Goal: Task Accomplishment & Management: Manage account settings

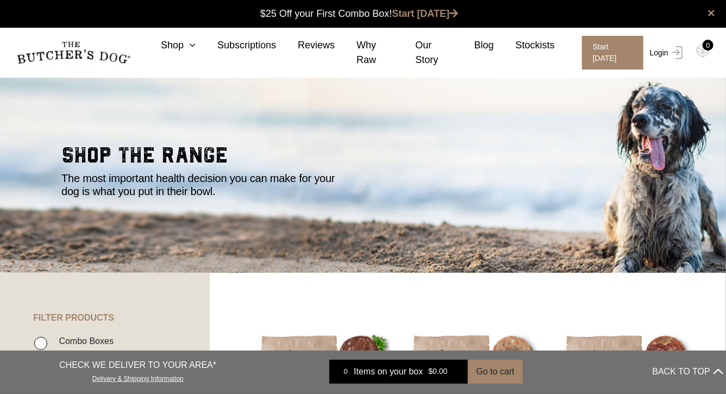
click at [660, 49] on link "Login" at bounding box center [664, 53] width 35 height 34
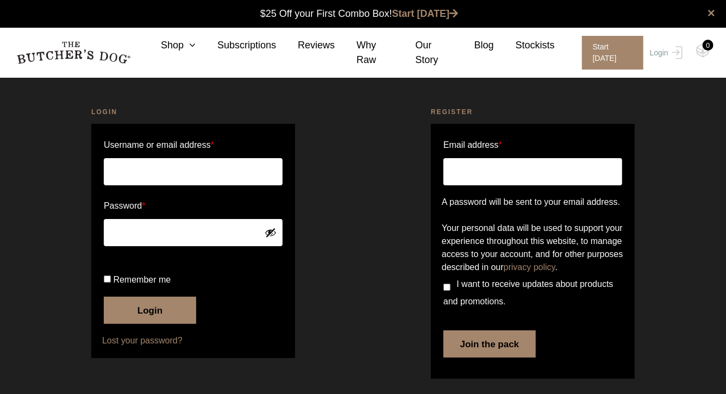
click at [256, 185] on input "Username or email address *" at bounding box center [193, 171] width 179 height 27
type input "marilyn.ong@gmail.com"
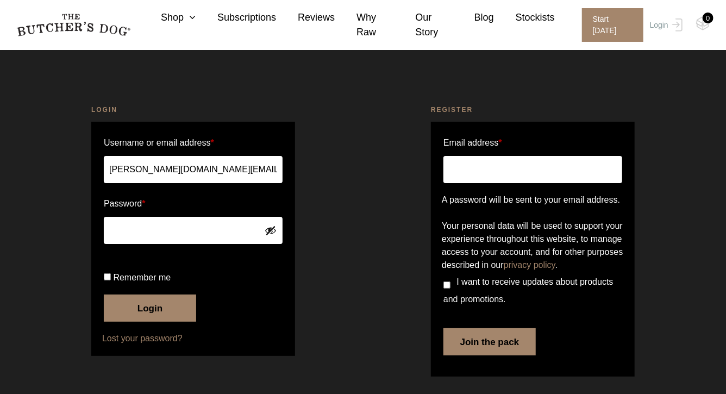
scroll to position [30, 0]
click at [115, 322] on button "Login" at bounding box center [150, 307] width 92 height 27
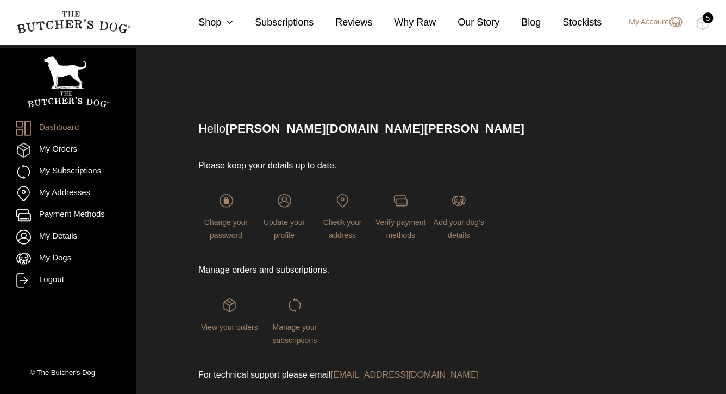
scroll to position [12, 0]
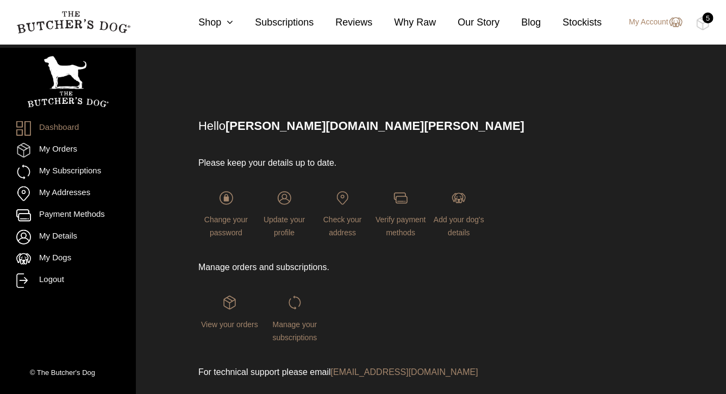
click at [288, 321] on div "Manage your subscriptions" at bounding box center [294, 320] width 62 height 48
click at [294, 309] on img at bounding box center [295, 303] width 14 height 14
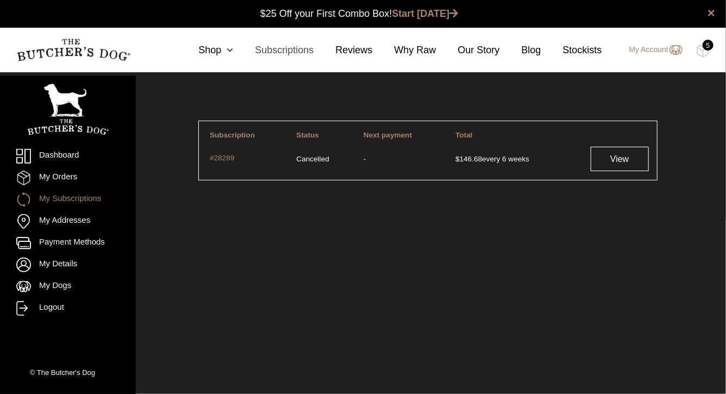
click at [300, 49] on link "Subscriptions" at bounding box center [273, 50] width 80 height 15
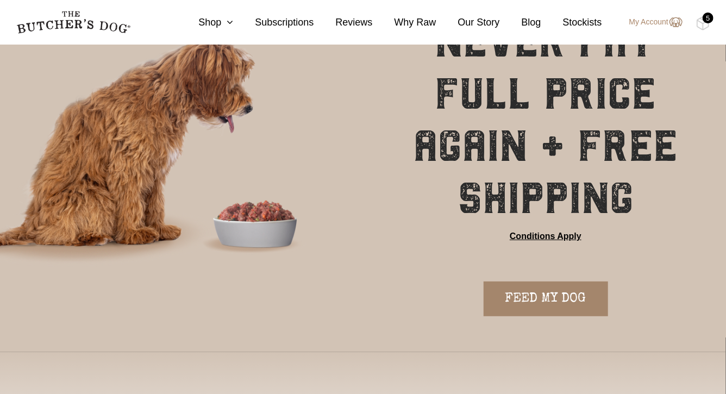
scroll to position [77, 0]
click at [548, 236] on link "Conditions Apply" at bounding box center [546, 236] width 72 height 13
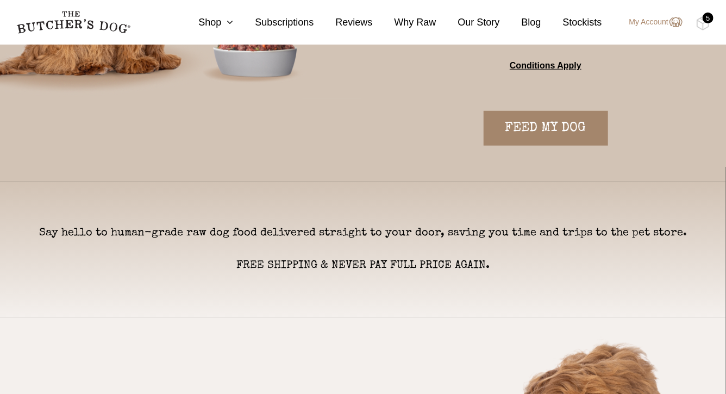
scroll to position [238, 0]
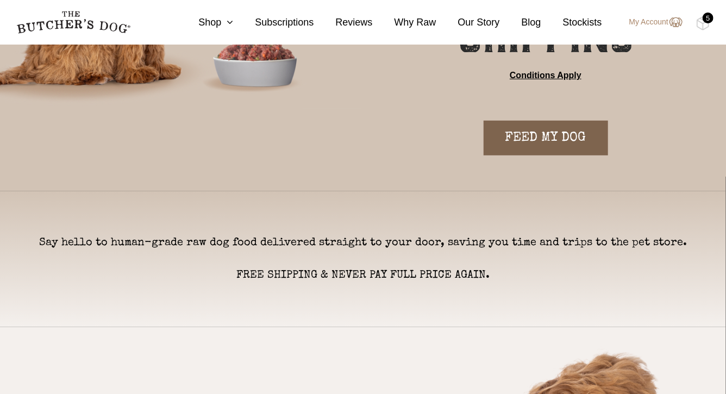
click at [544, 139] on link "FEED MY DOG" at bounding box center [545, 138] width 124 height 35
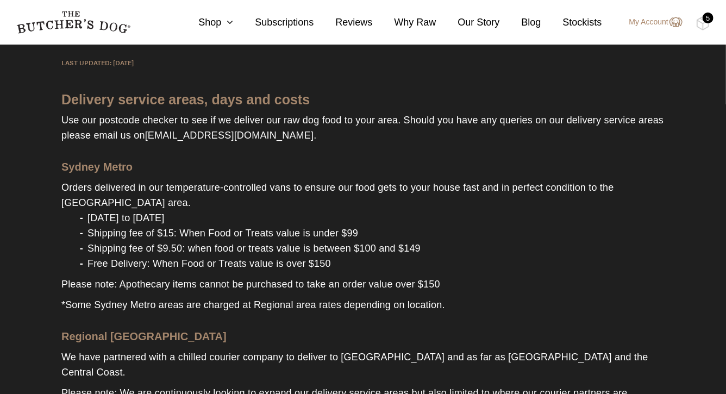
scroll to position [174, 0]
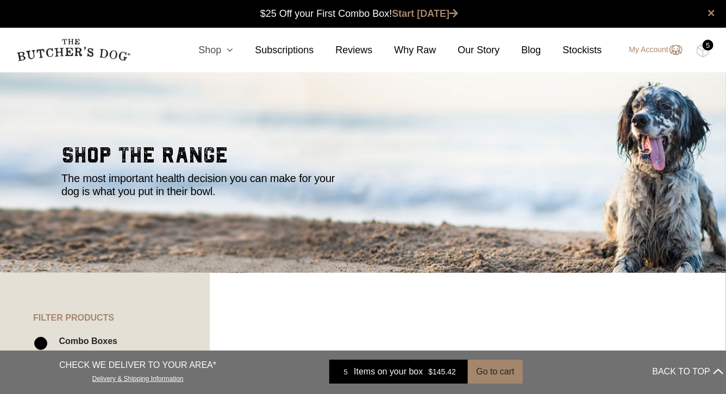
click at [211, 49] on link "Shop" at bounding box center [205, 50] width 56 height 15
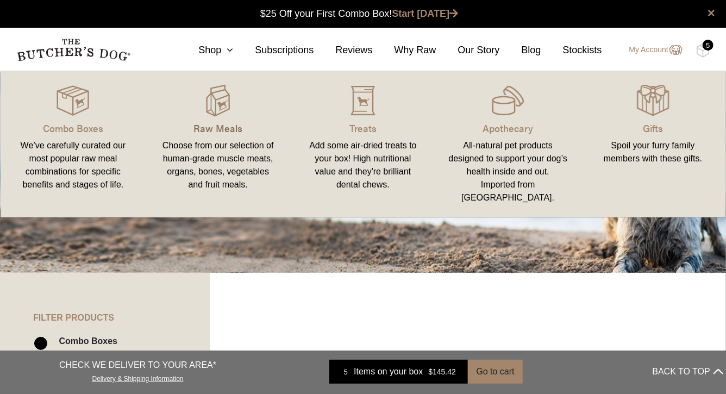
click at [212, 123] on p "Raw Meals" at bounding box center [218, 128] width 119 height 15
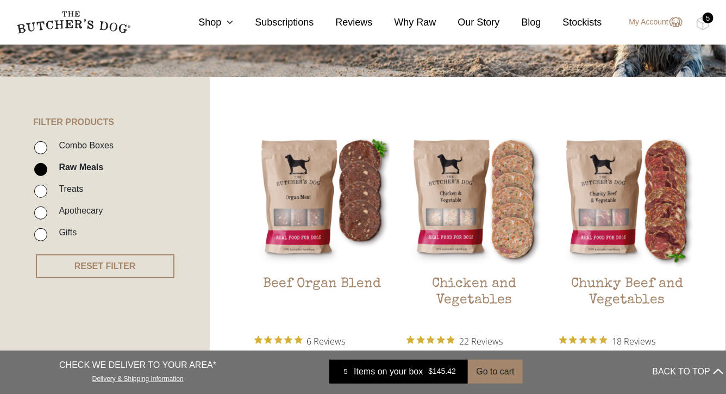
scroll to position [198, 0]
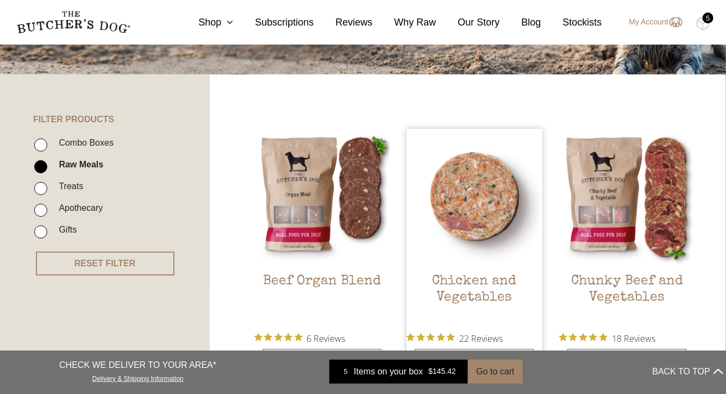
click at [445, 221] on img at bounding box center [474, 197] width 136 height 136
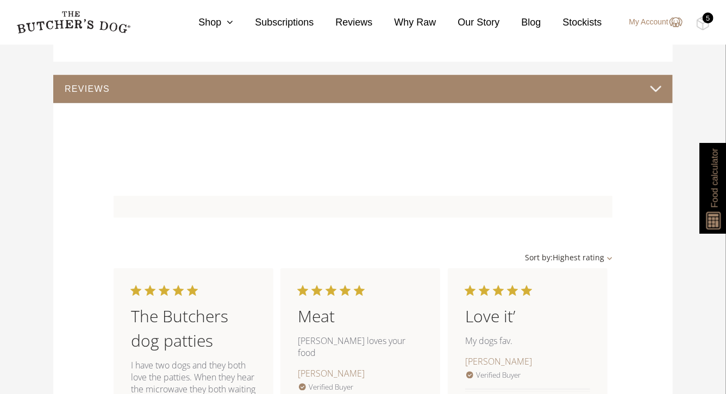
scroll to position [903, 0]
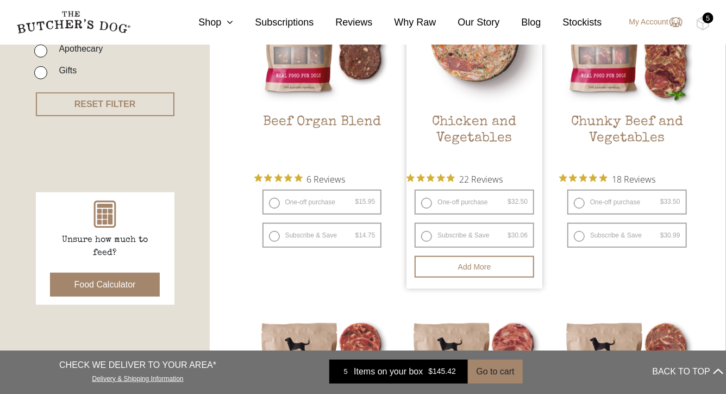
scroll to position [360, 0]
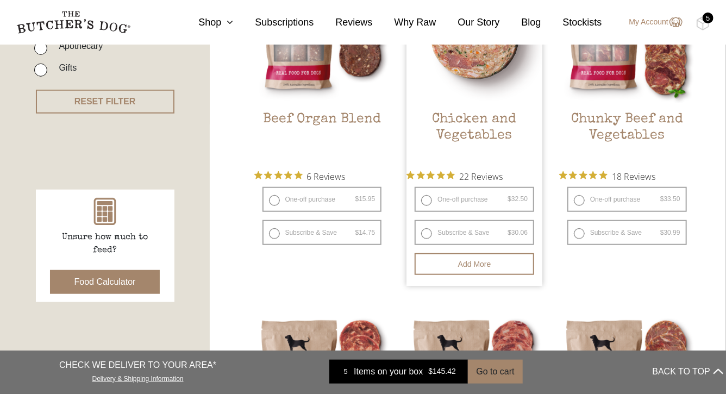
click at [486, 235] on label "Subscribe & Save $ 32.50 Original price was: $32.50. $ 30.06 Current price is: …" at bounding box center [474, 232] width 120 height 25
radio input "true"
select select "6_week"
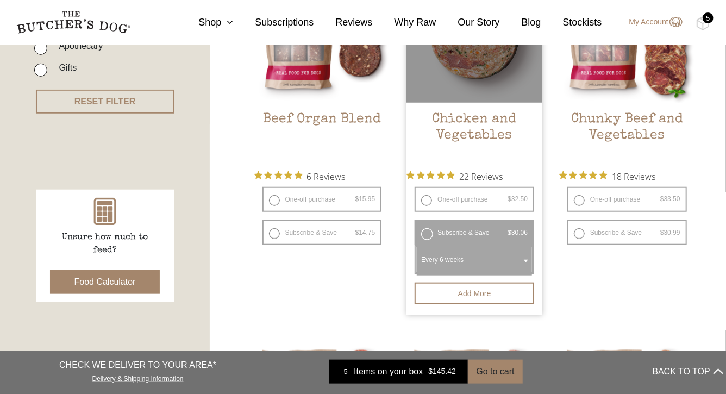
click at [529, 264] on span at bounding box center [525, 260] width 11 height 25
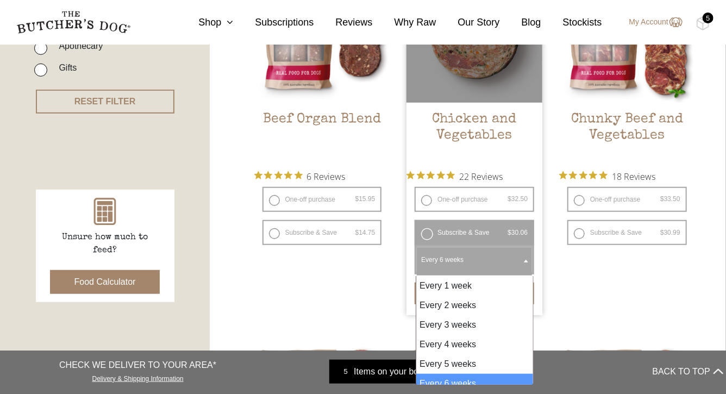
scroll to position [38, 0]
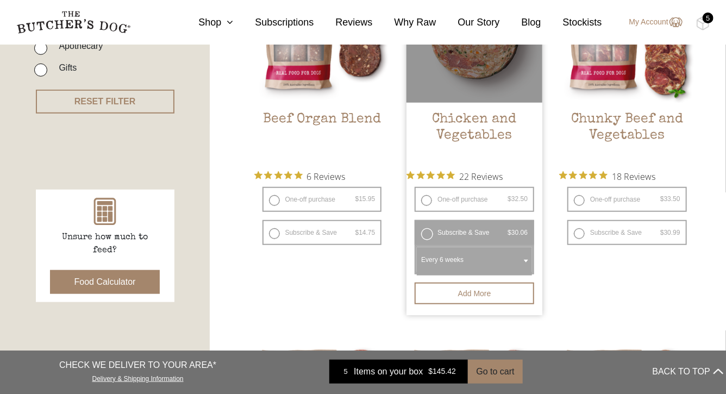
click at [425, 236] on label "Subscribe & Save $ 32.50 Original price was: $32.50. $ 30.06 Current price is: …" at bounding box center [474, 232] width 120 height 25
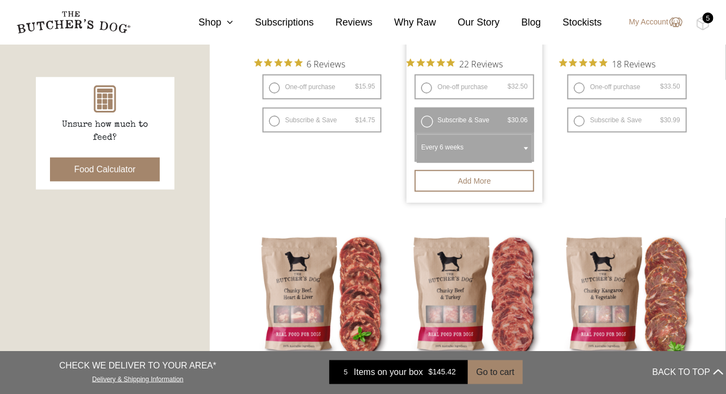
scroll to position [478, 0]
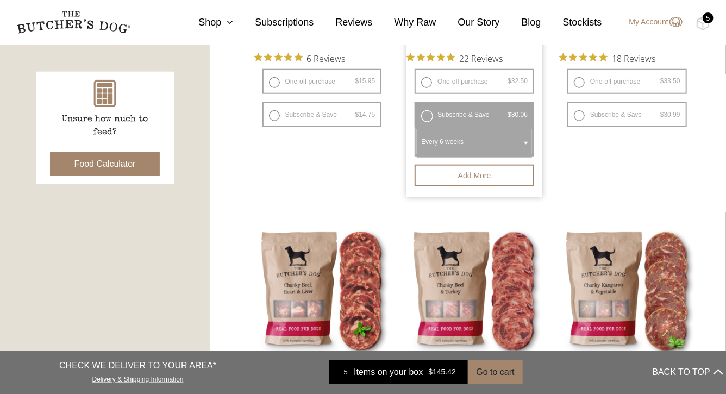
click at [428, 117] on label "Subscribe & Save $ 32.50 Original price was: $32.50. $ 30.06 Current price is: …" at bounding box center [474, 114] width 120 height 25
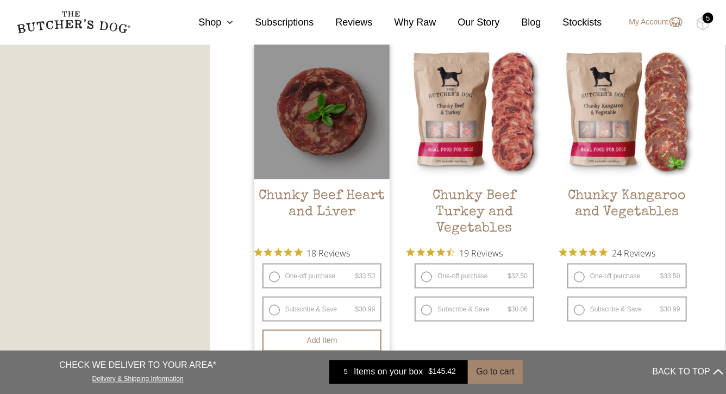
scroll to position [660, 0]
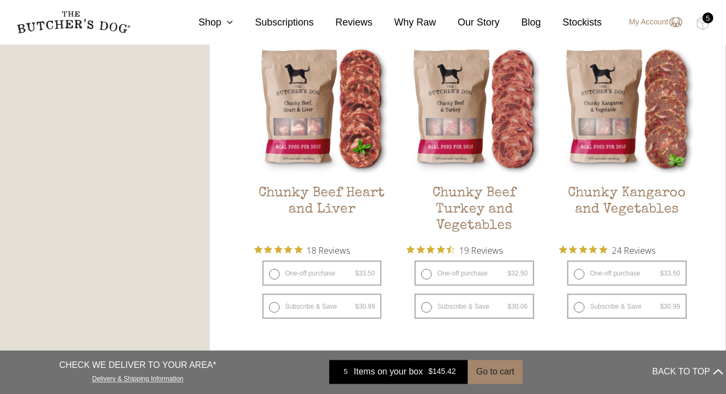
click at [706, 22] on div "5" at bounding box center [707, 17] width 11 height 11
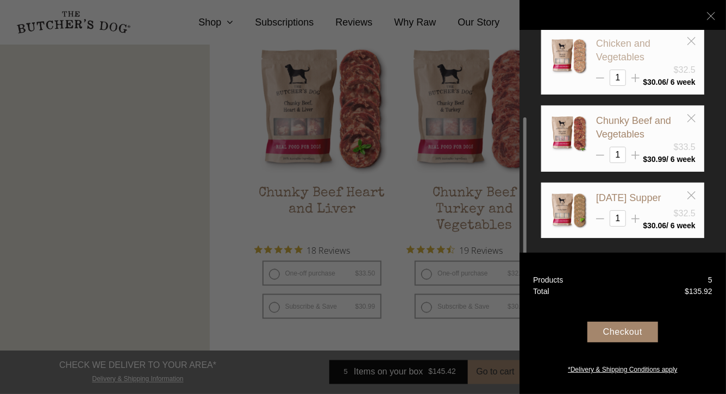
scroll to position [661, 0]
click at [695, 193] on icon at bounding box center [691, 195] width 8 height 8
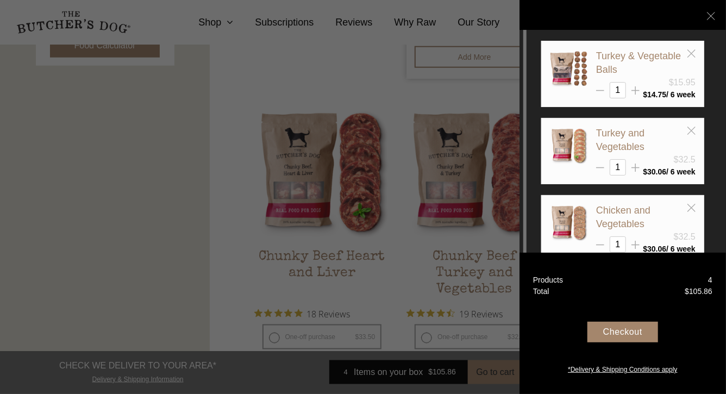
scroll to position [593, 0]
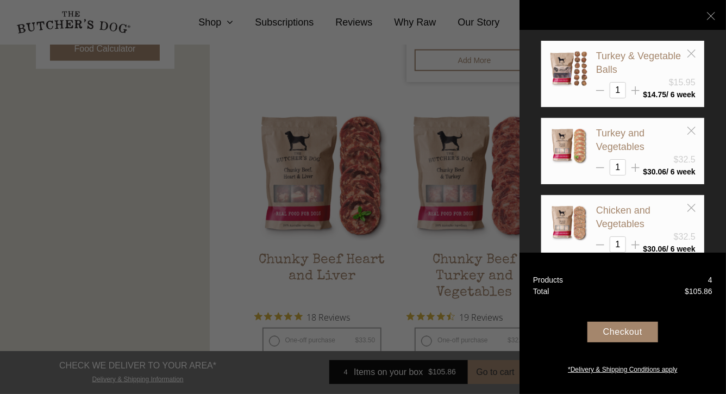
click at [325, 89] on div at bounding box center [363, 197] width 726 height 394
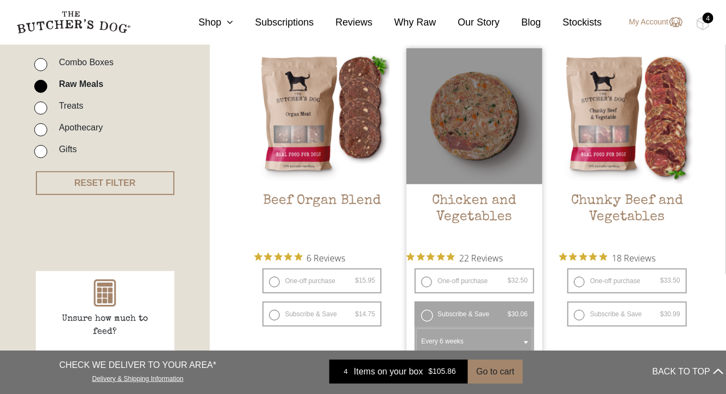
scroll to position [282, 0]
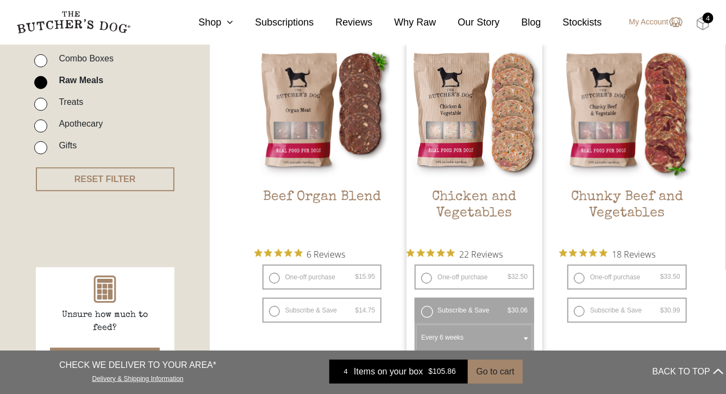
click at [703, 23] on img at bounding box center [703, 23] width 14 height 14
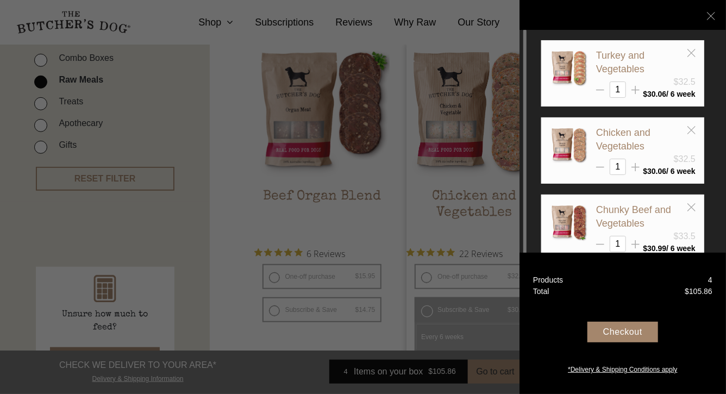
scroll to position [101, 0]
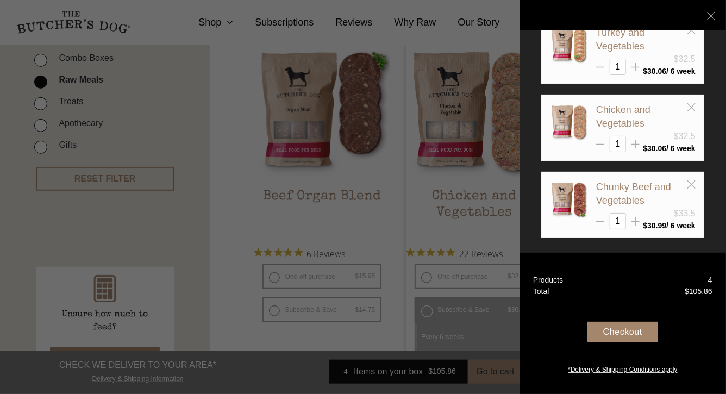
click at [492, 36] on div at bounding box center [363, 197] width 726 height 394
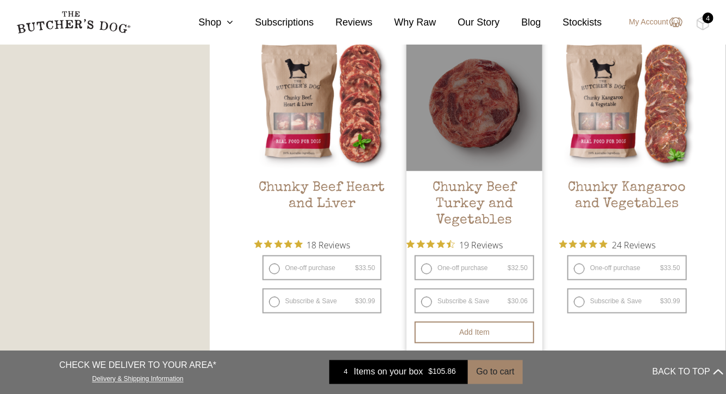
scroll to position [668, 0]
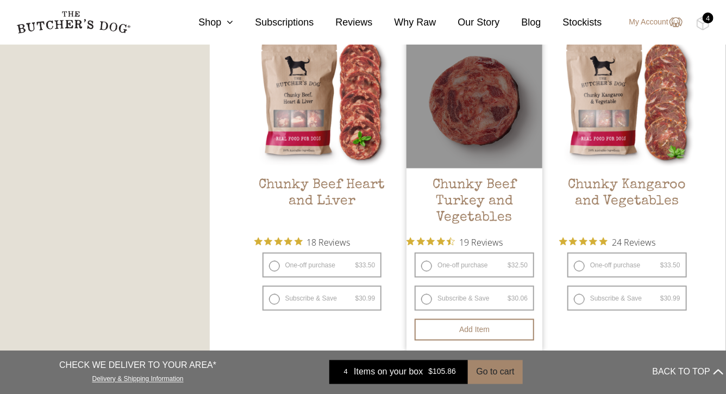
click at [474, 148] on div at bounding box center [474, 101] width 136 height 136
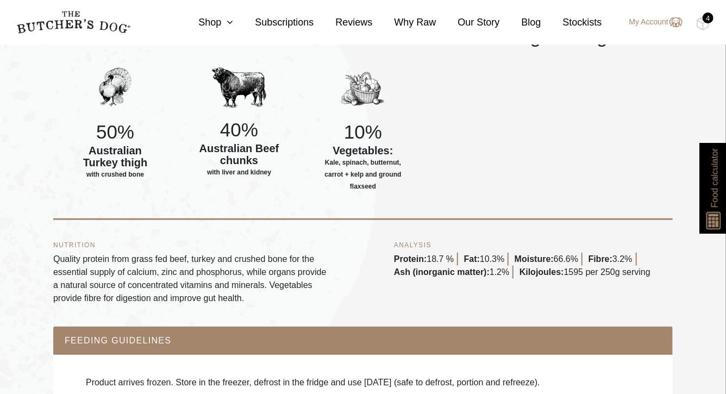
scroll to position [492, 0]
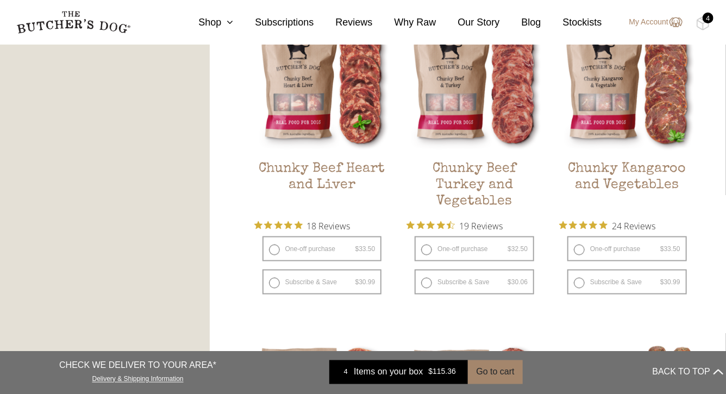
scroll to position [630, 0]
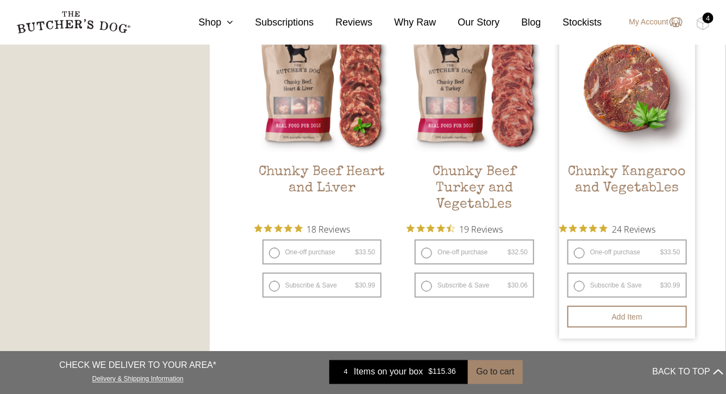
click at [611, 298] on label "Subscribe & Save $ 33.50 Original price was: $33.50. $ 30.99 Current price is: …" at bounding box center [627, 285] width 120 height 25
radio input "true"
radio input "false"
select select "6_week"
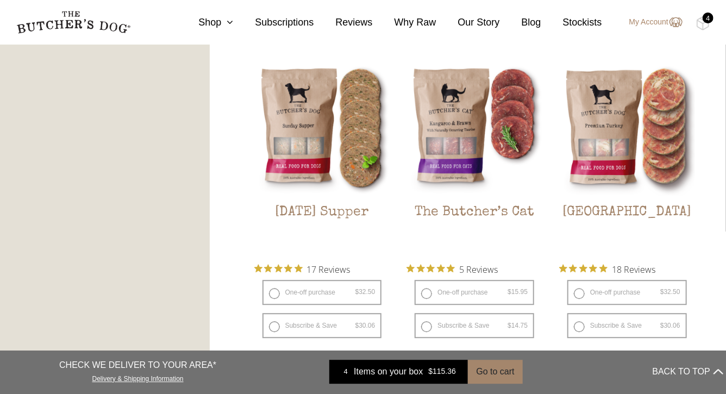
scroll to position [1289, 0]
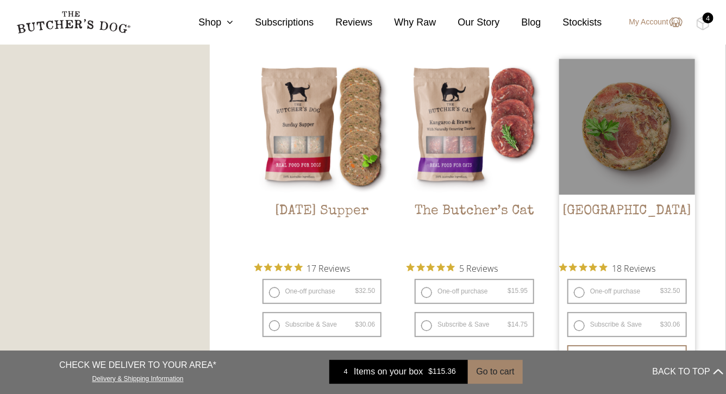
click at [627, 163] on div at bounding box center [627, 127] width 136 height 136
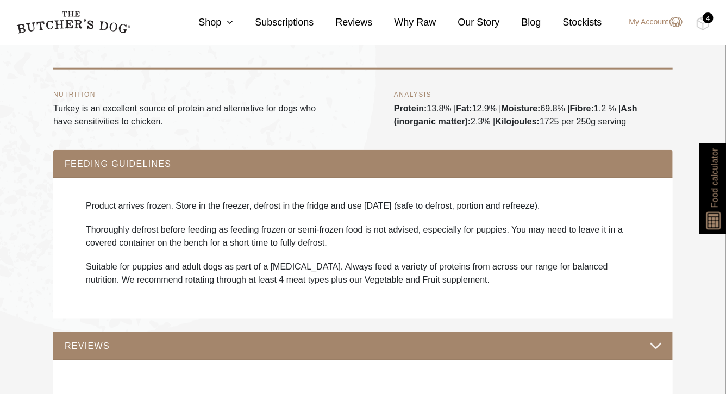
scroll to position [579, 0]
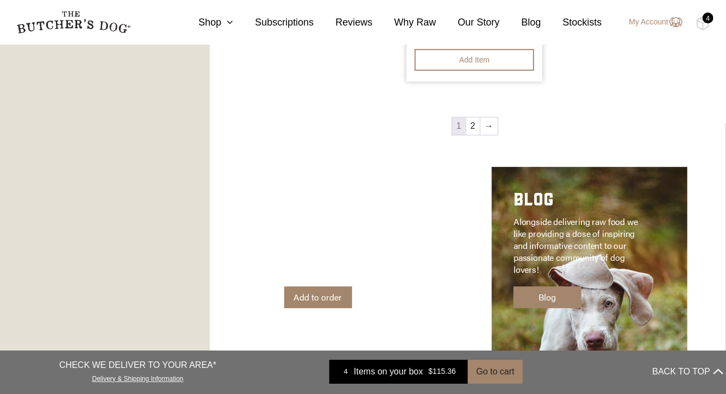
scroll to position [1540, 0]
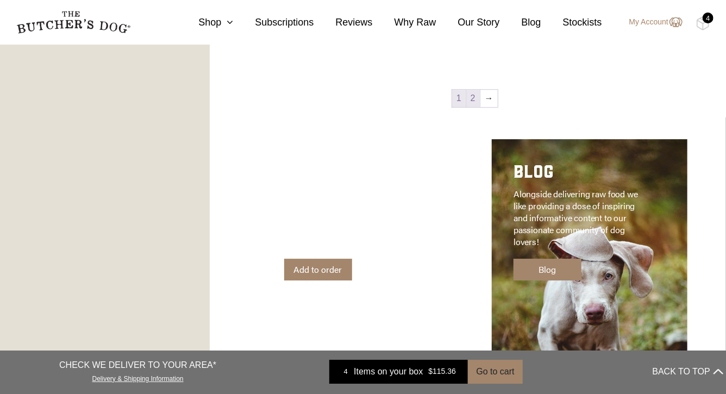
click at [472, 107] on link "2" at bounding box center [473, 98] width 14 height 17
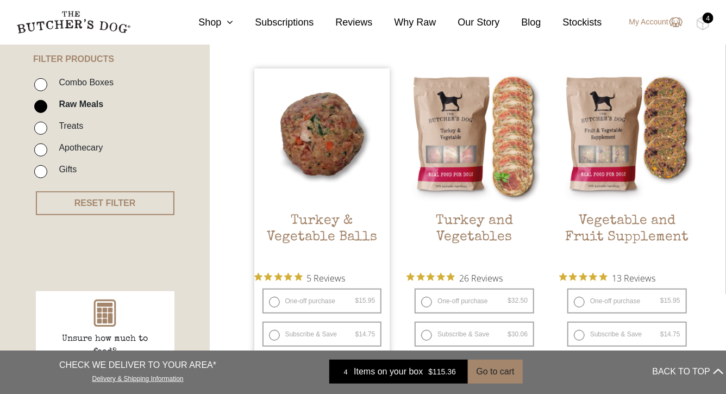
scroll to position [257, 0]
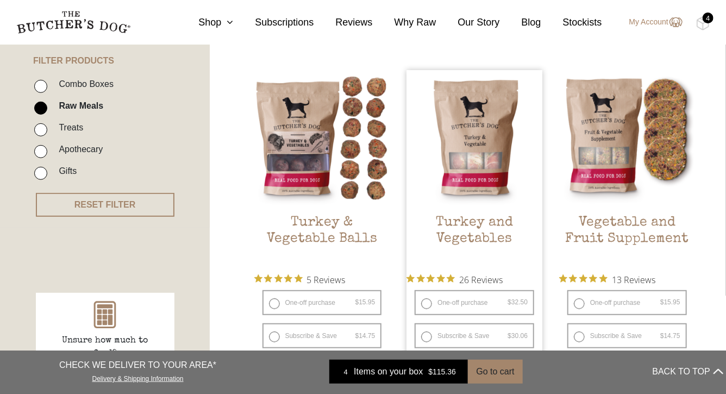
click at [486, 130] on img at bounding box center [474, 138] width 136 height 136
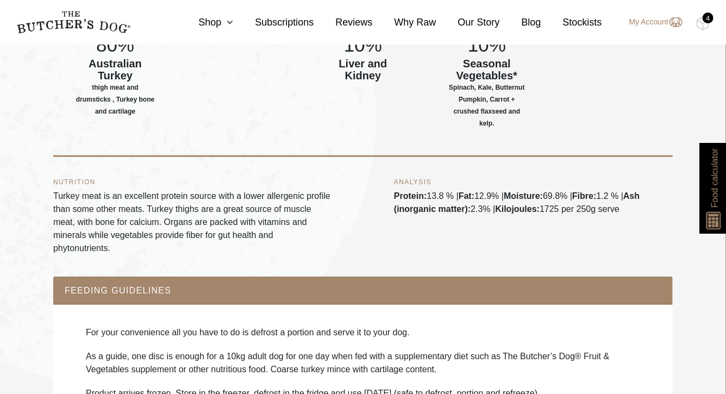
scroll to position [530, 0]
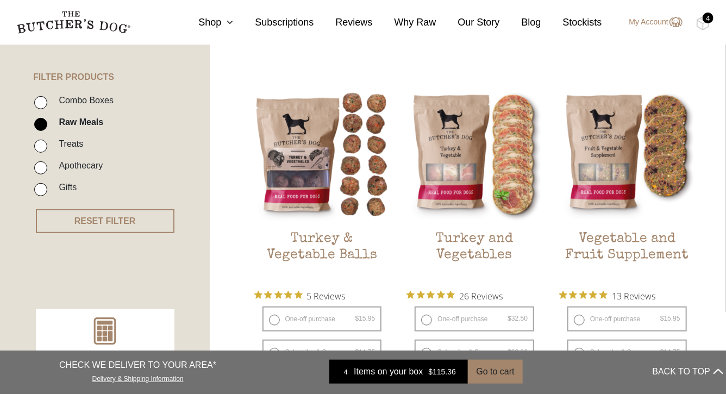
scroll to position [234, 0]
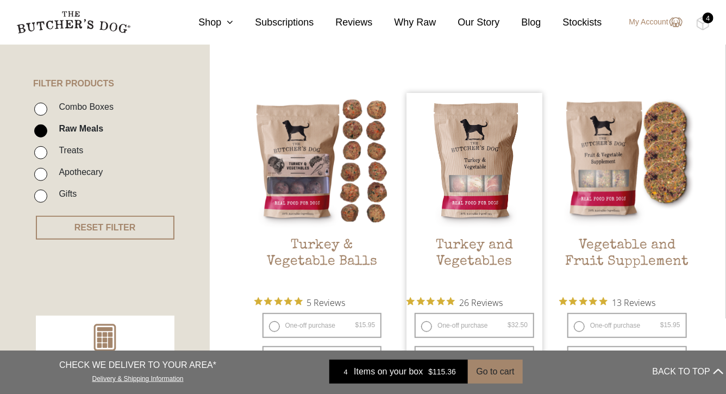
click at [471, 153] on img at bounding box center [474, 161] width 136 height 136
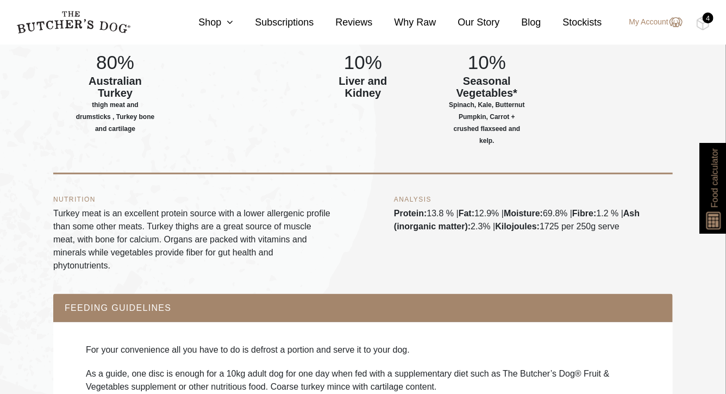
scroll to position [511, 0]
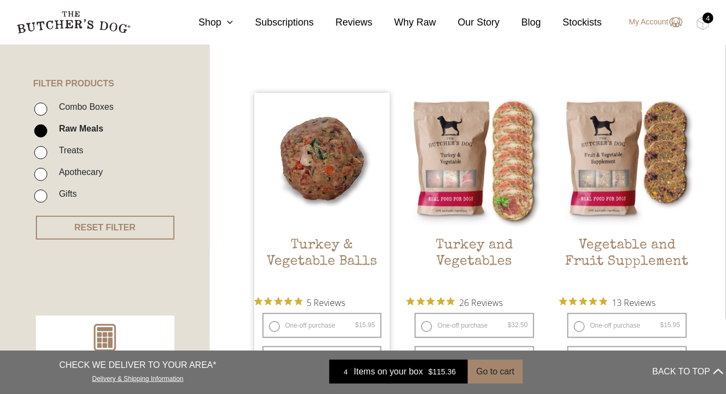
click at [318, 143] on img at bounding box center [322, 161] width 136 height 136
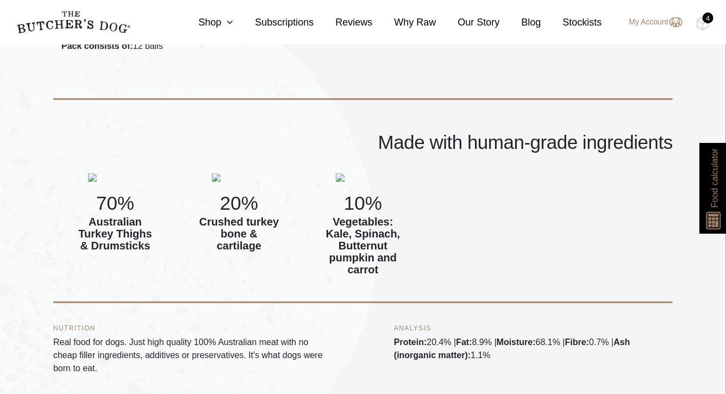
scroll to position [403, 0]
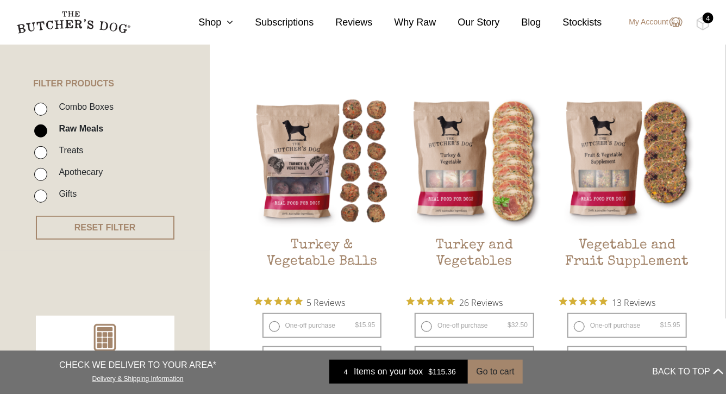
click at [705, 22] on div "4" at bounding box center [707, 17] width 11 height 11
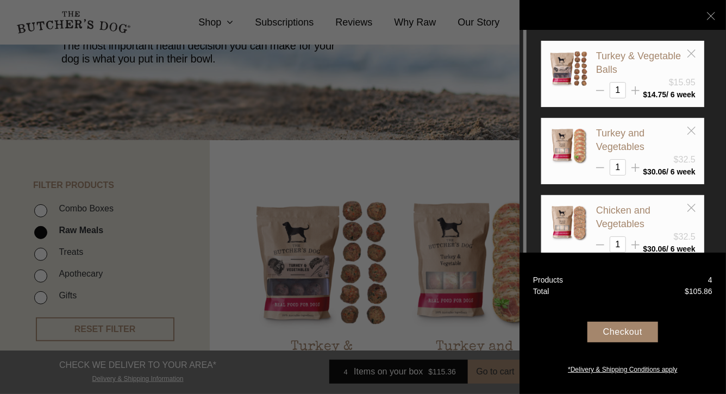
scroll to position [130, 0]
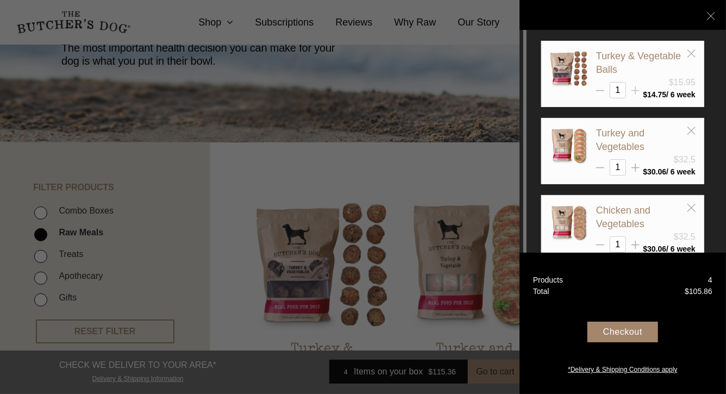
click at [635, 92] on icon at bounding box center [635, 90] width 8 height 8
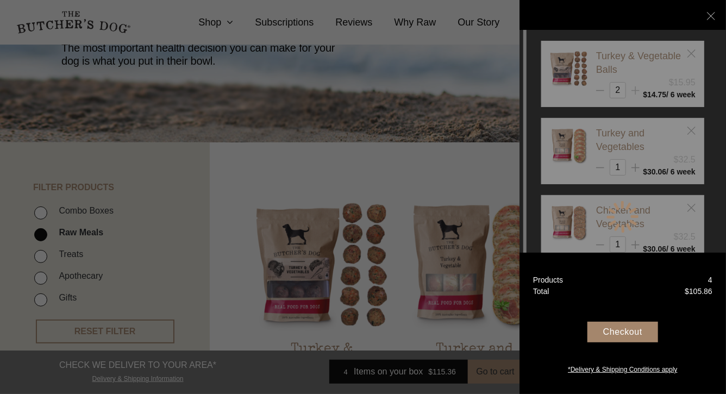
click at [635, 92] on div at bounding box center [622, 217] width 163 height 352
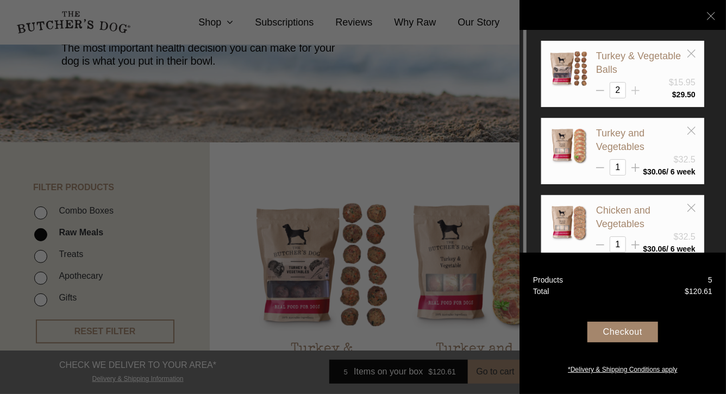
click at [635, 92] on icon at bounding box center [635, 90] width 8 height 8
type input "3"
click at [350, 159] on div at bounding box center [363, 197] width 726 height 394
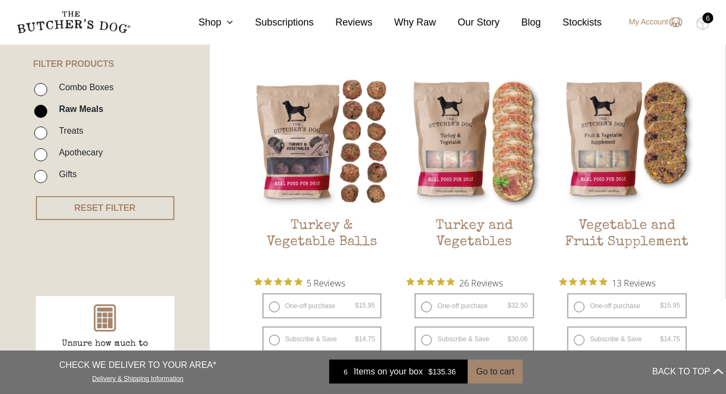
scroll to position [275, 0]
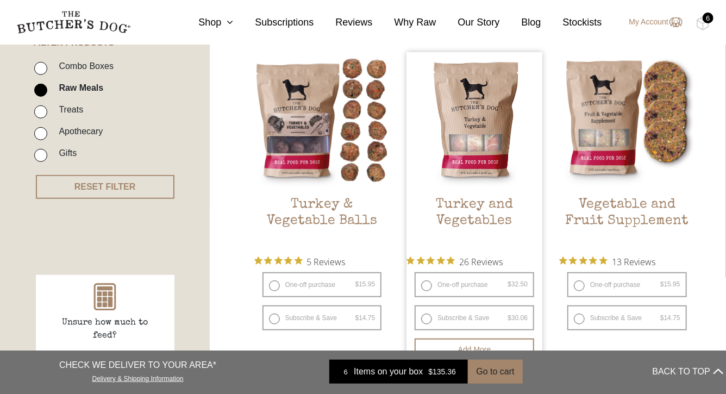
click at [468, 127] on img at bounding box center [474, 120] width 136 height 136
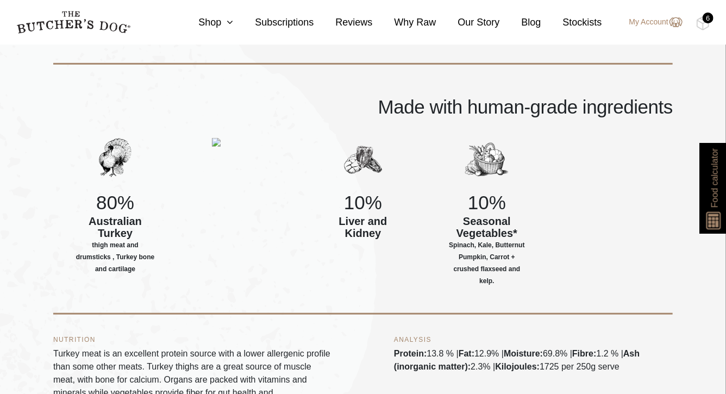
scroll to position [380, 0]
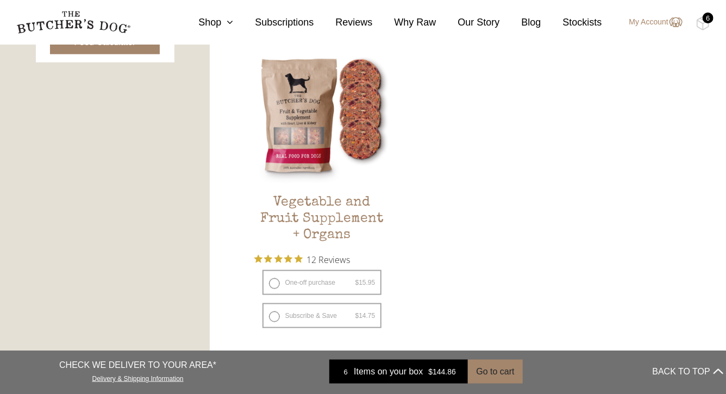
scroll to position [601, 0]
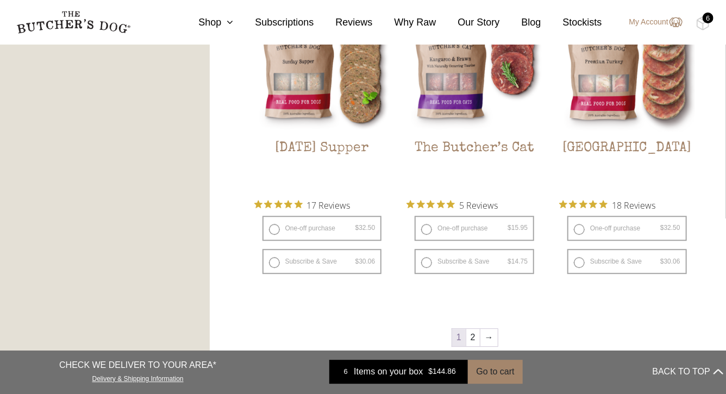
scroll to position [1298, 0]
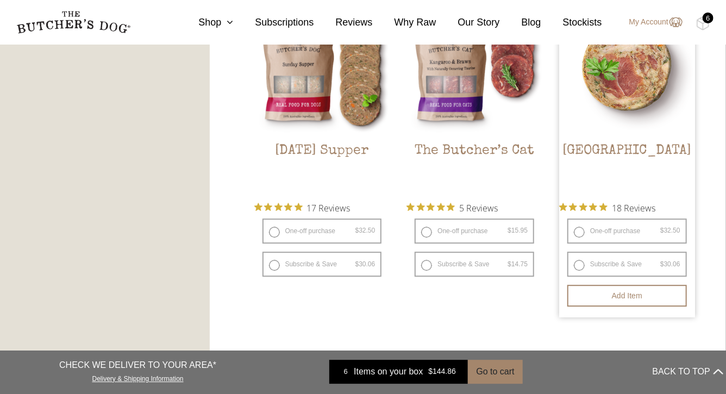
click at [630, 100] on img at bounding box center [627, 66] width 136 height 136
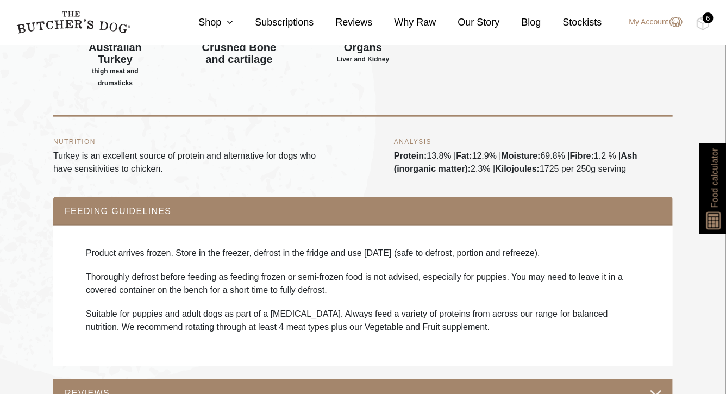
scroll to position [533, 0]
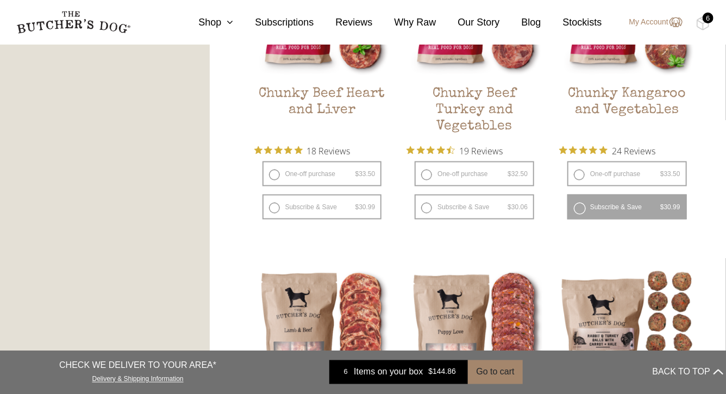
scroll to position [706, 0]
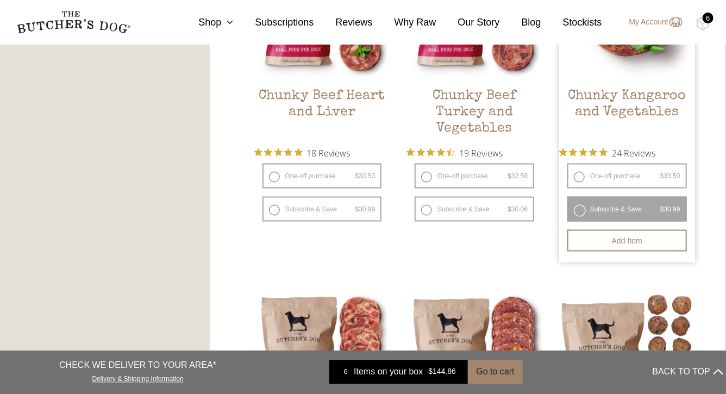
click at [632, 80] on img at bounding box center [627, 12] width 136 height 136
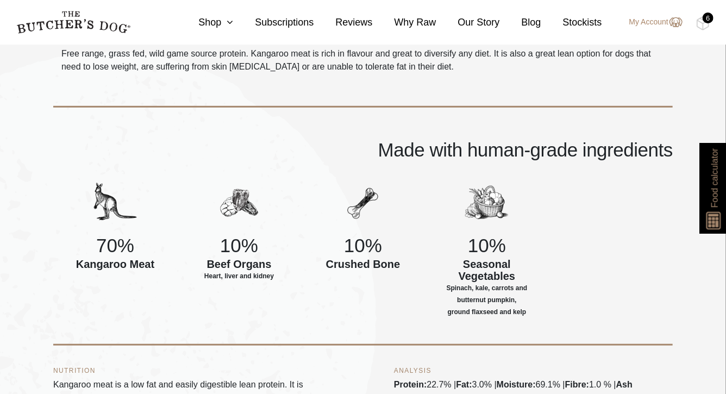
scroll to position [329, 0]
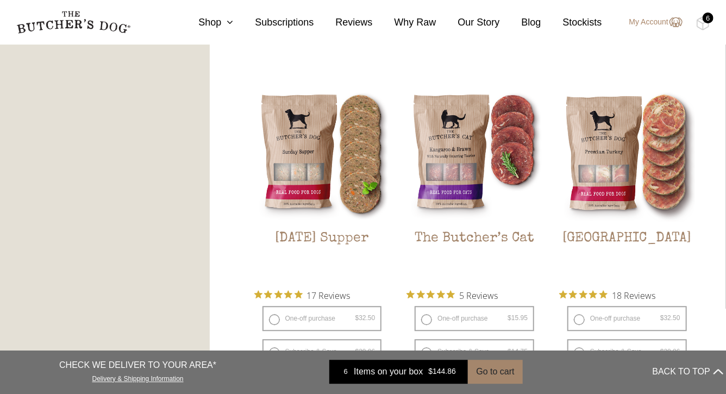
scroll to position [1211, 0]
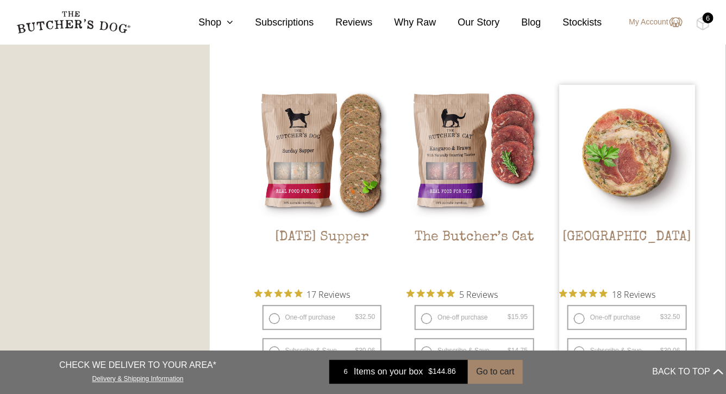
click at [650, 204] on img at bounding box center [627, 153] width 136 height 136
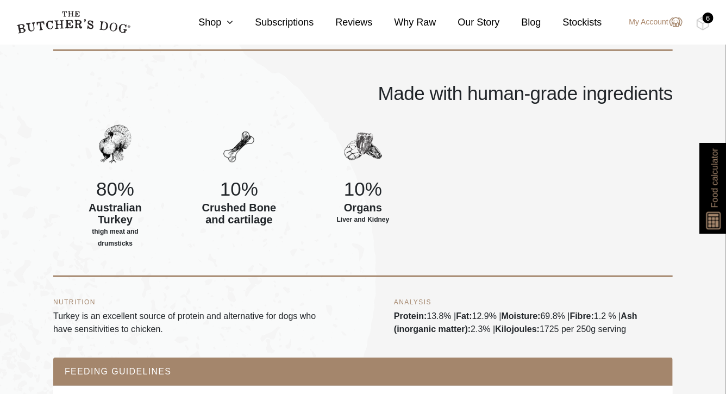
scroll to position [372, 0]
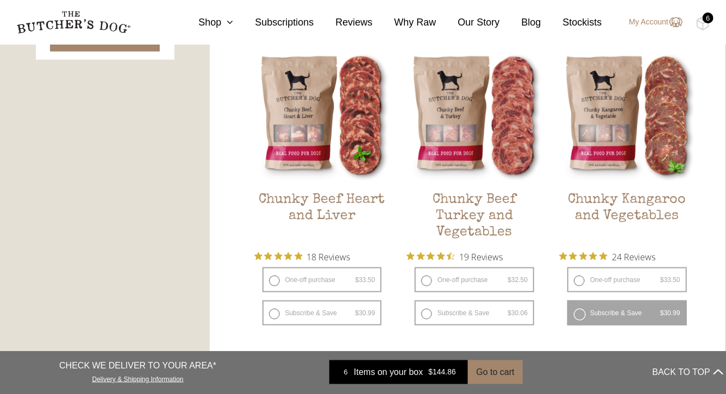
scroll to position [577, 0]
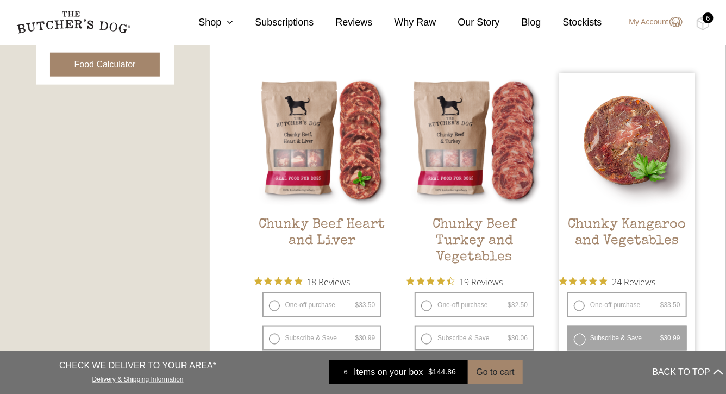
click at [642, 166] on img at bounding box center [627, 141] width 136 height 136
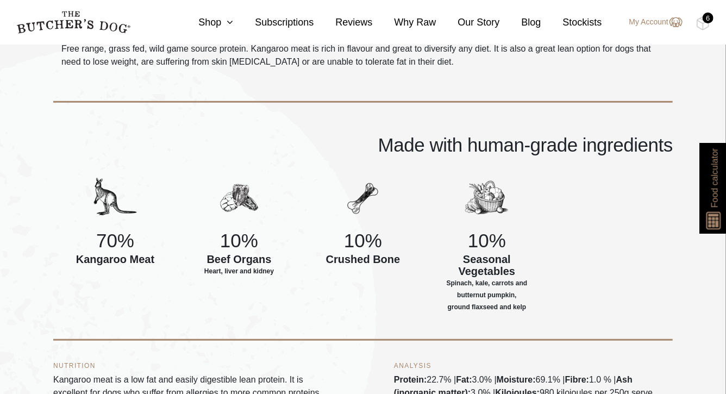
scroll to position [335, 0]
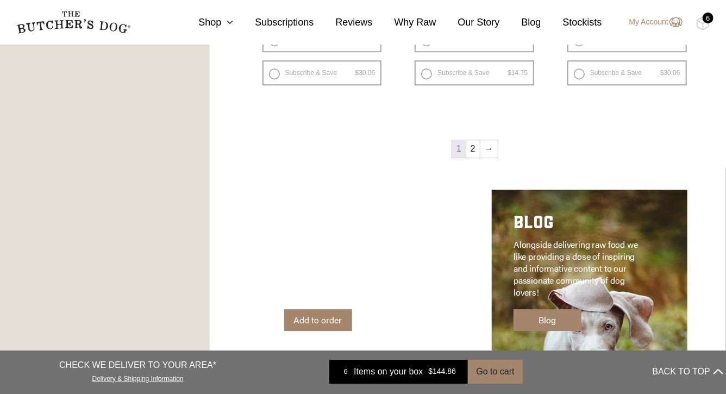
scroll to position [1501, 0]
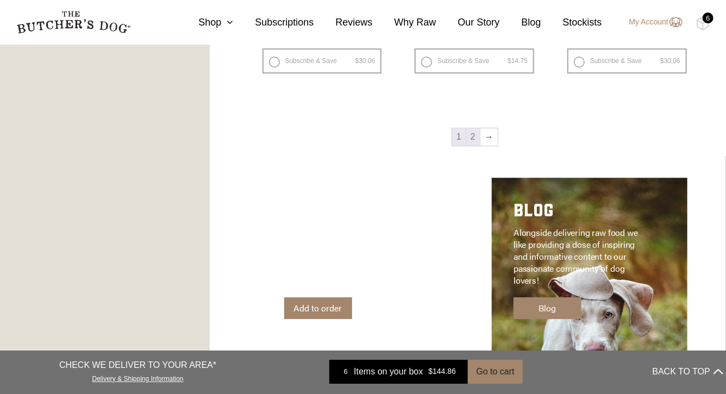
click at [472, 146] on link "2" at bounding box center [473, 136] width 14 height 17
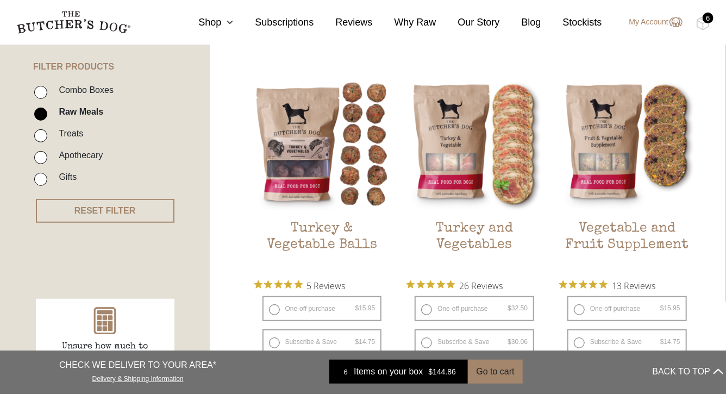
scroll to position [245, 0]
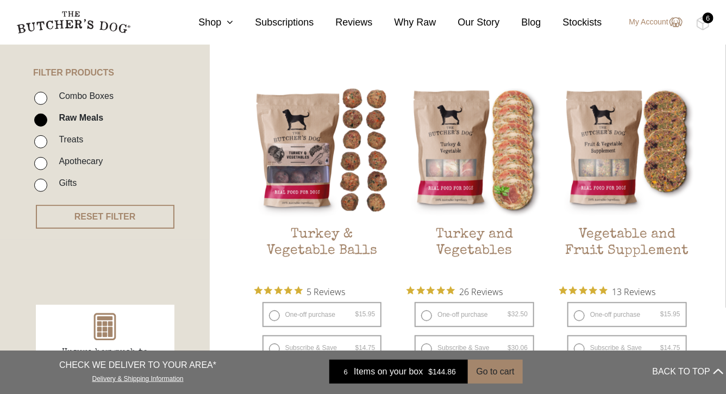
click at [0, 0] on img at bounding box center [0, 0] width 0 height 0
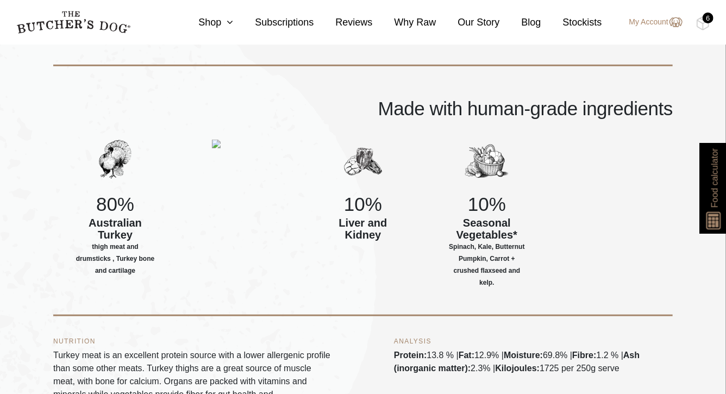
scroll to position [372, 0]
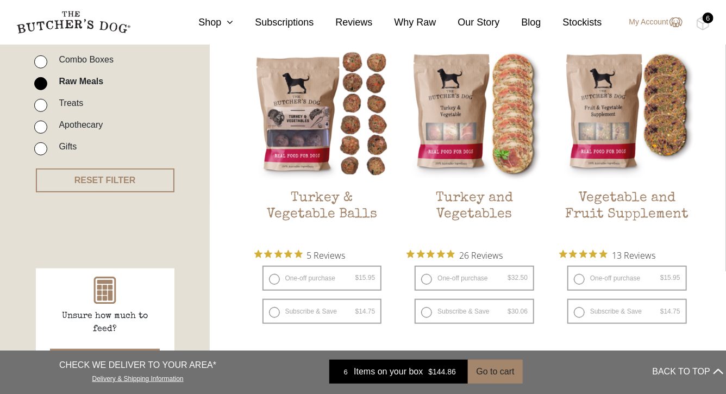
scroll to position [282, 0]
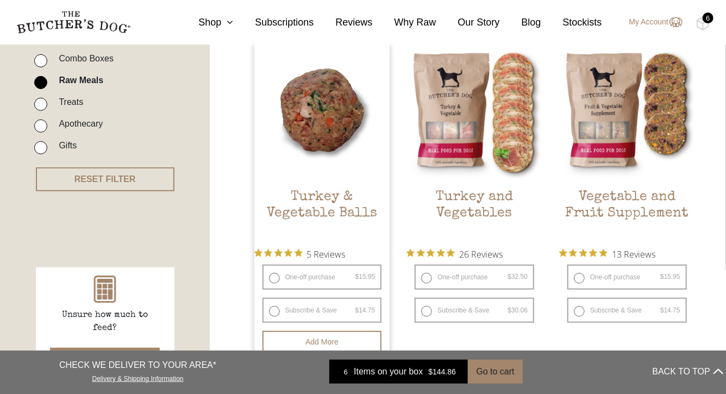
click at [363, 130] on img at bounding box center [322, 113] width 136 height 136
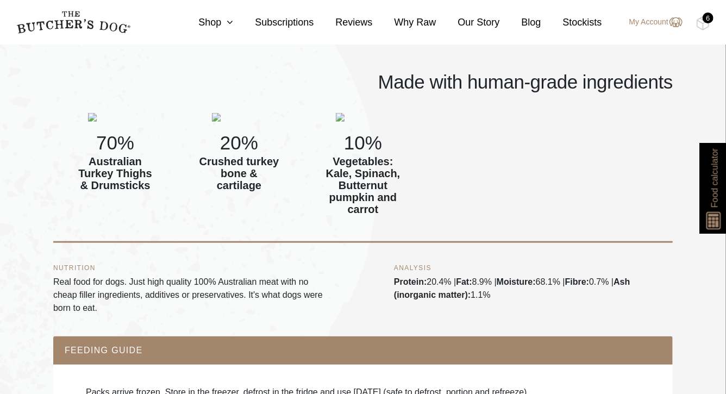
scroll to position [466, 0]
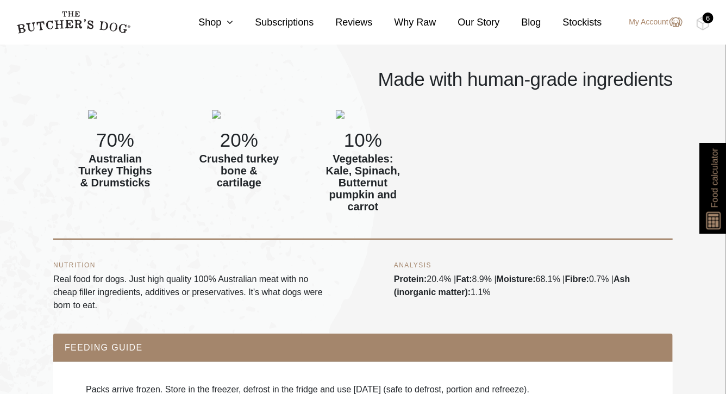
click at [706, 21] on div "6" at bounding box center [707, 17] width 11 height 11
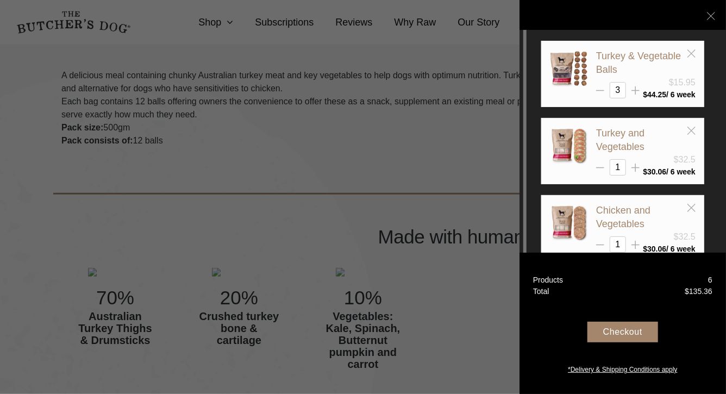
scroll to position [305, 0]
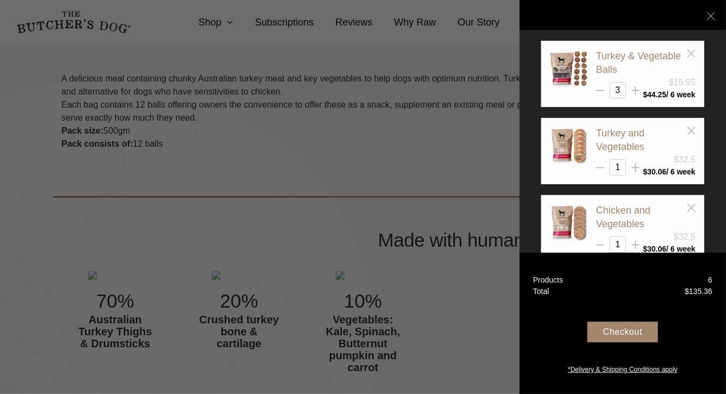
click at [417, 148] on div at bounding box center [363, 197] width 726 height 394
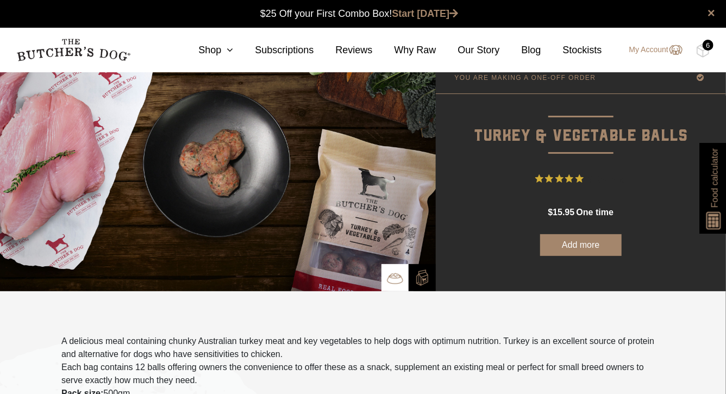
scroll to position [0, 0]
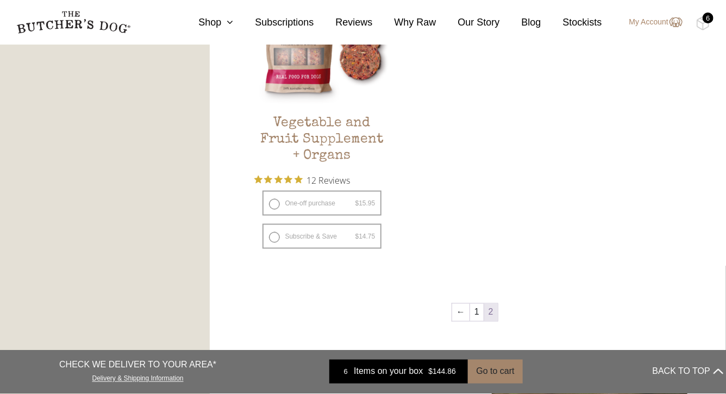
scroll to position [721, 0]
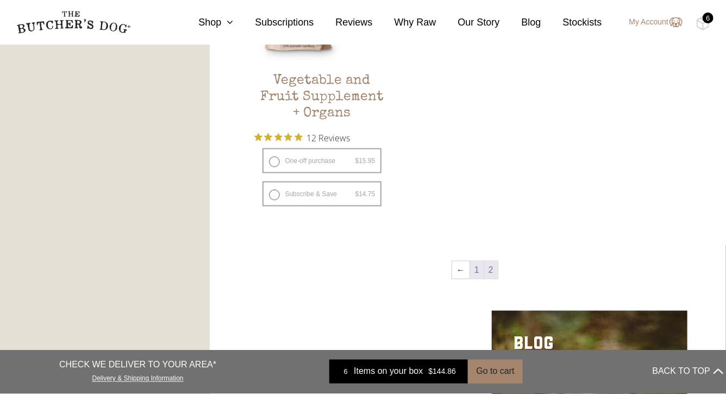
click at [474, 279] on link "1" at bounding box center [477, 269] width 14 height 17
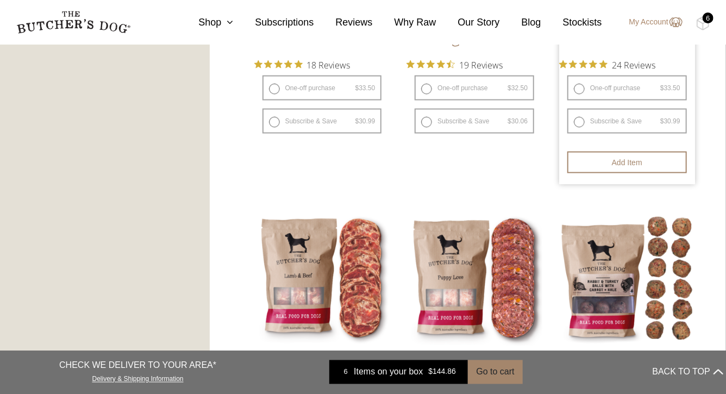
scroll to position [799, 0]
click at [625, 133] on label "Subscribe & Save $ 33.50 Original price was: $33.50. $ 30.99 Current price is: …" at bounding box center [627, 120] width 120 height 25
radio input "true"
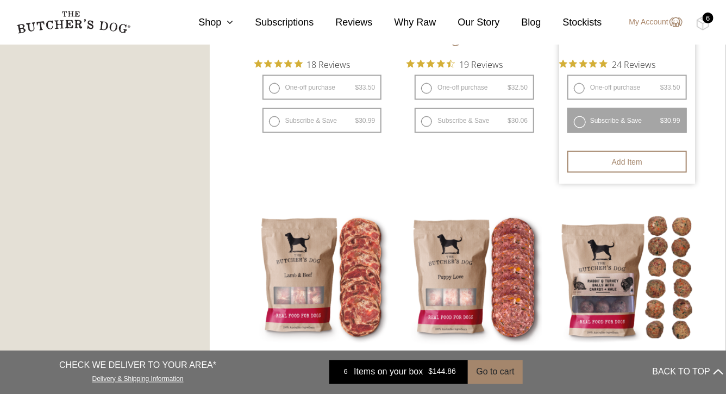
select select "6_week"
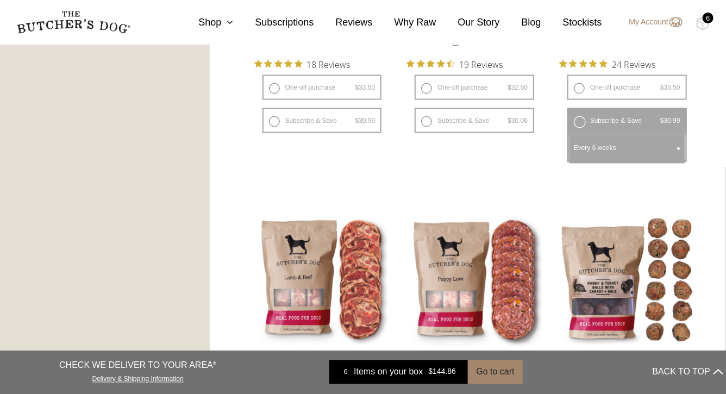
click at [705, 21] on div "6" at bounding box center [707, 17] width 11 height 11
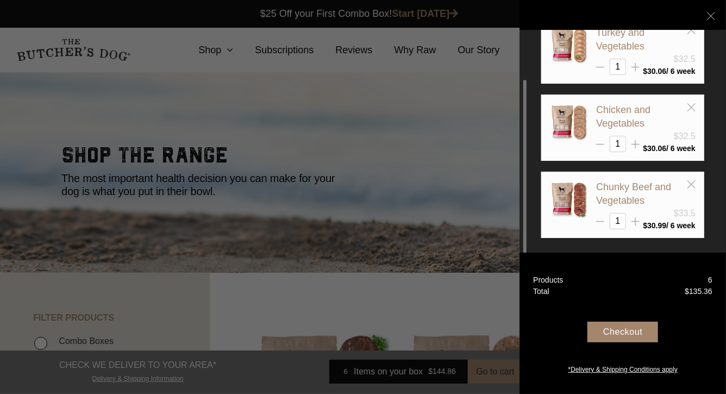
scroll to position [2, 0]
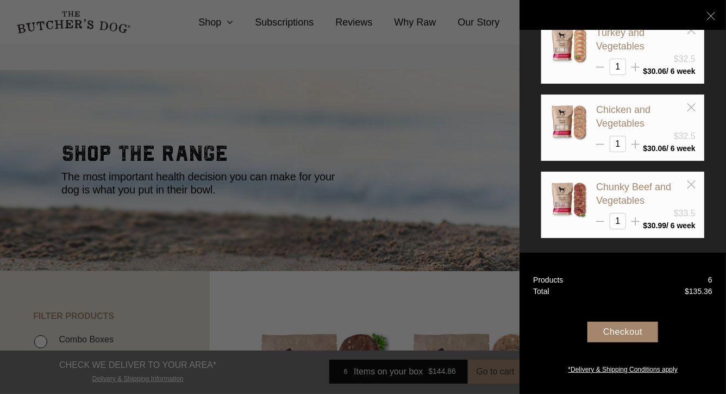
click at [405, 301] on div at bounding box center [363, 197] width 726 height 394
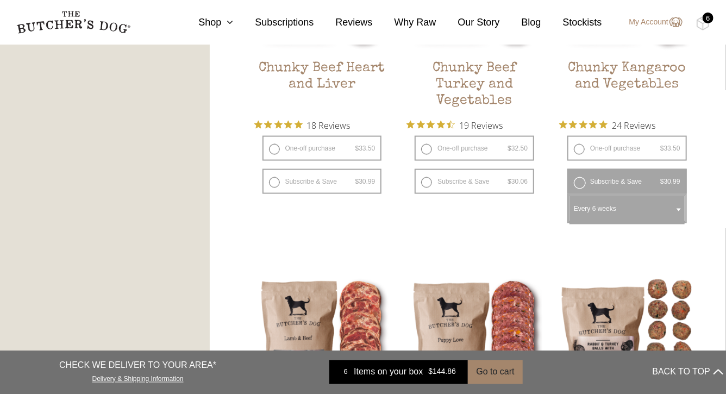
scroll to position [739, 0]
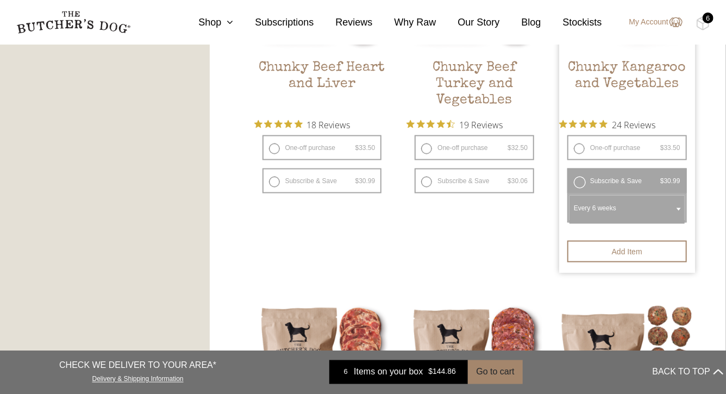
click at [581, 193] on label "Subscribe & Save $ 33.50 Original price was: $33.50. $ 30.99 Current price is: …" at bounding box center [627, 180] width 120 height 25
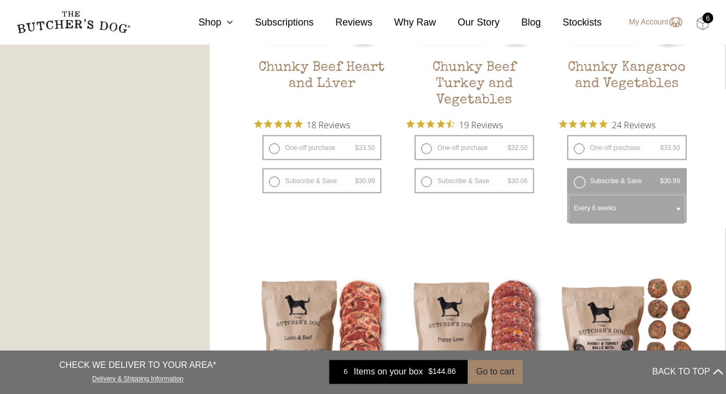
click at [705, 24] on img at bounding box center [703, 23] width 14 height 14
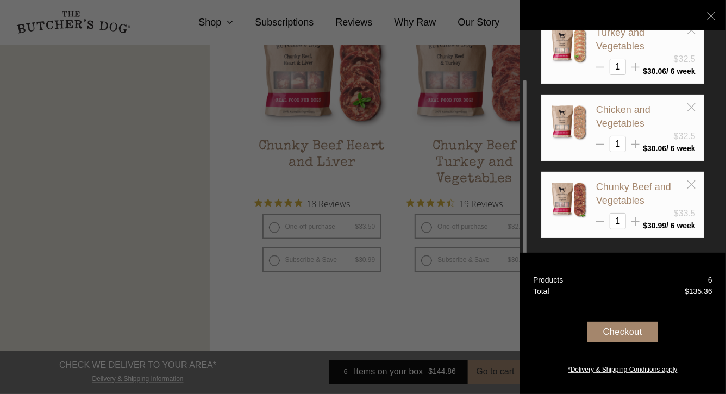
scroll to position [669, 0]
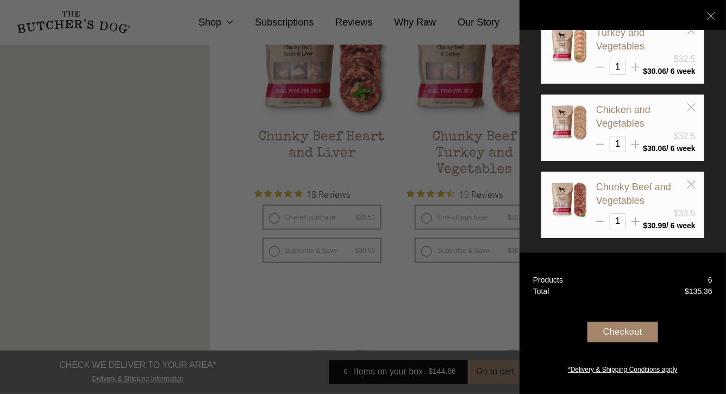
click at [615, 335] on div "Checkout" at bounding box center [622, 332] width 71 height 21
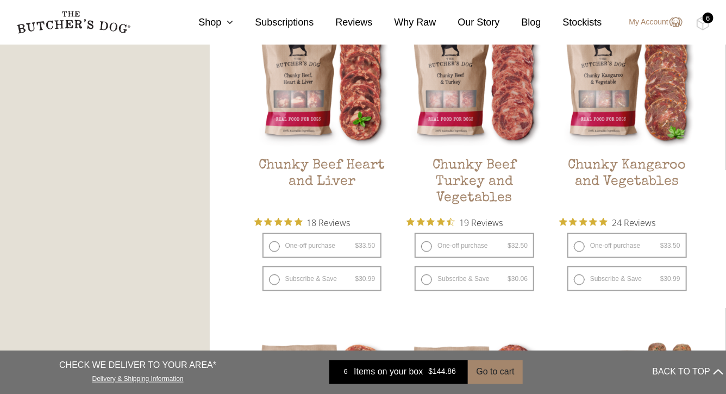
scroll to position [675, 0]
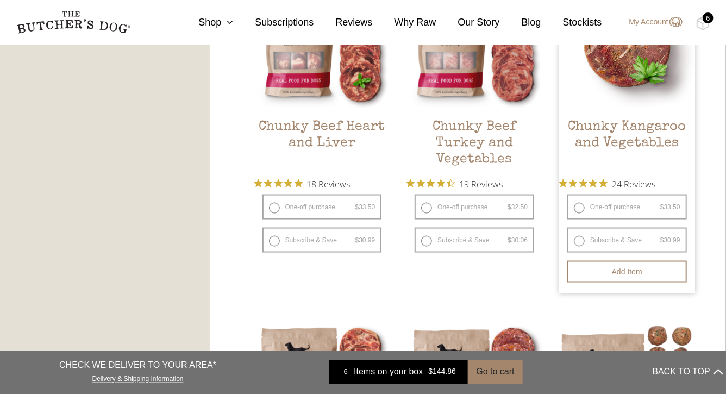
click at [579, 253] on label "Subscribe & Save $ 33.50 Original price was: $33.50. $ 30.99 Current price is: …" at bounding box center [627, 240] width 120 height 25
radio input "true"
select select "6_week"
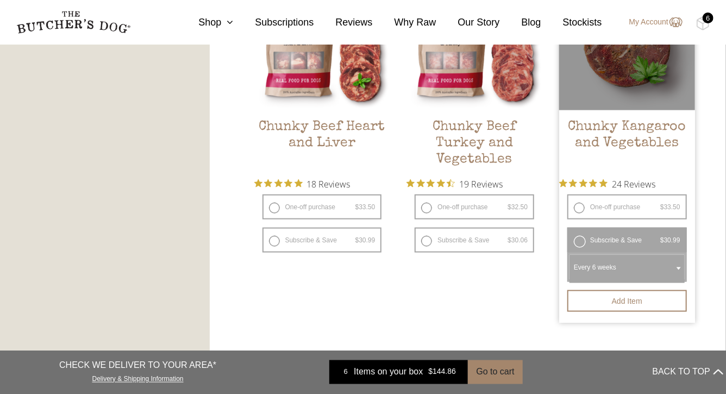
click at [653, 94] on div at bounding box center [627, 43] width 136 height 136
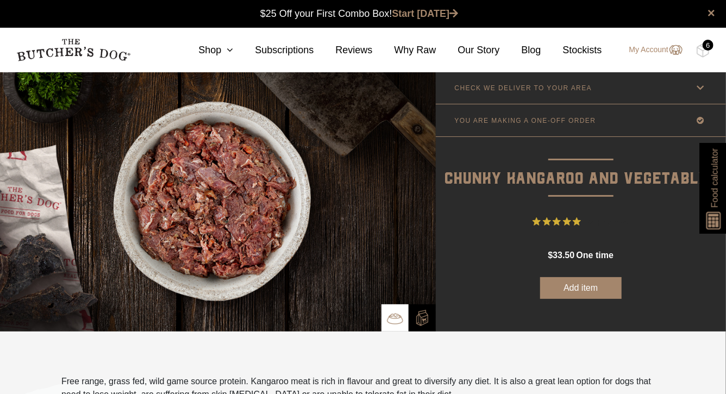
click at [571, 298] on button "Add item" at bounding box center [580, 288] width 81 height 22
click at [706, 58] on nav "0 Shop Combo Boxes Treats" at bounding box center [363, 50] width 726 height 45
click at [705, 52] on img at bounding box center [703, 50] width 14 height 14
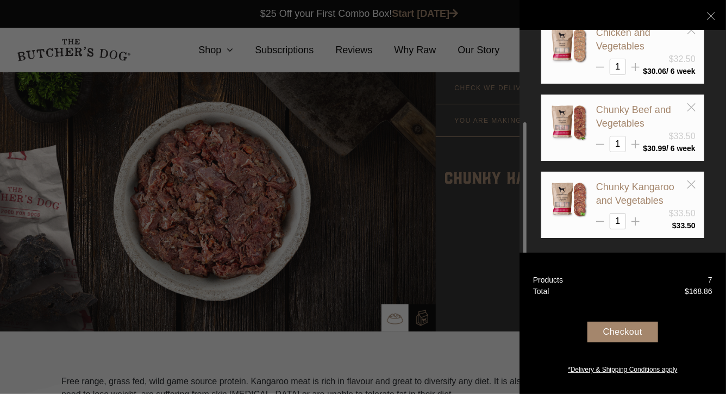
scroll to position [2, 0]
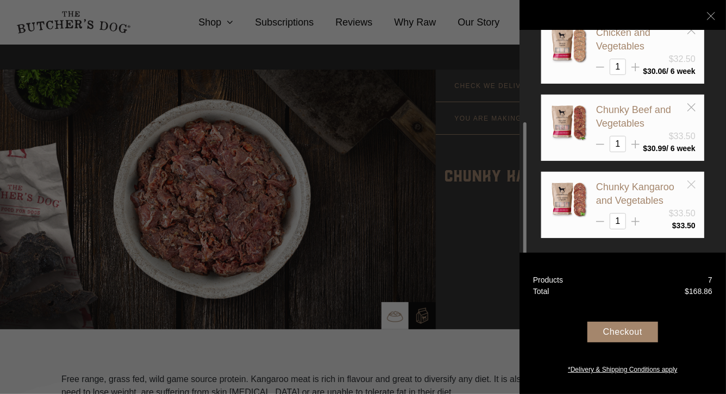
click at [690, 182] on line at bounding box center [691, 184] width 8 height 8
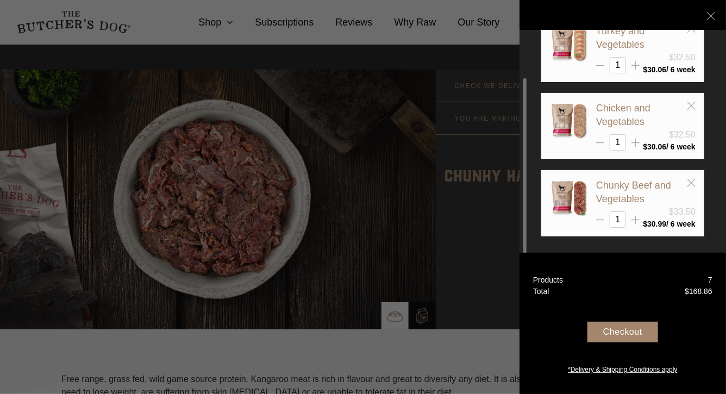
scroll to position [101, 0]
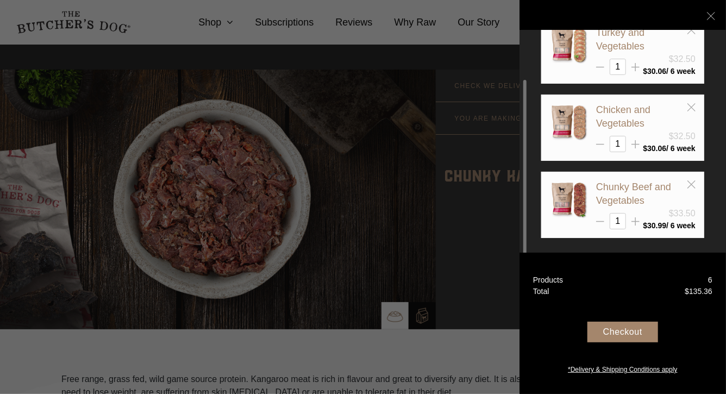
click at [281, 124] on div at bounding box center [363, 197] width 726 height 394
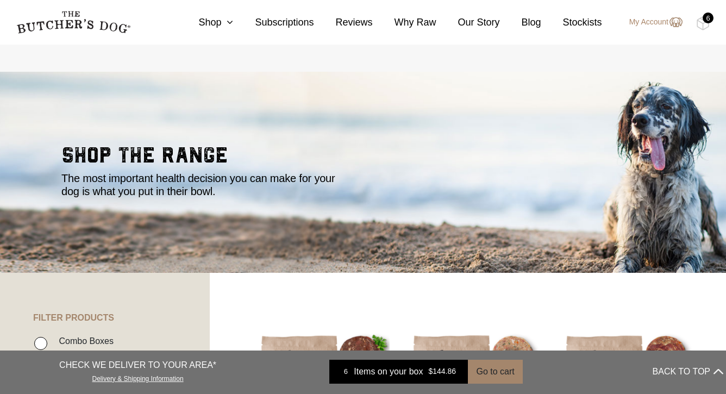
select select "6_week"
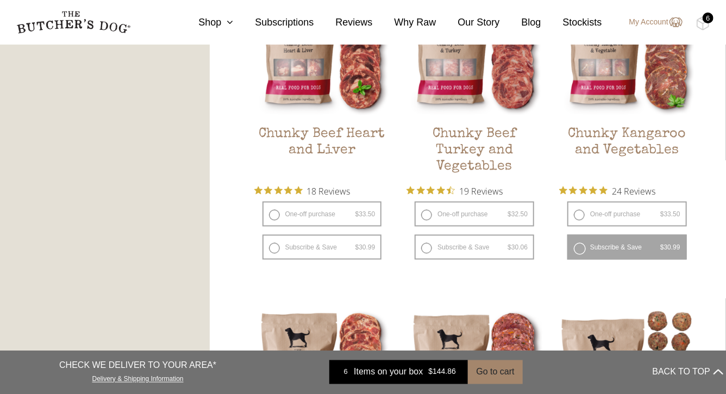
scroll to position [675, 0]
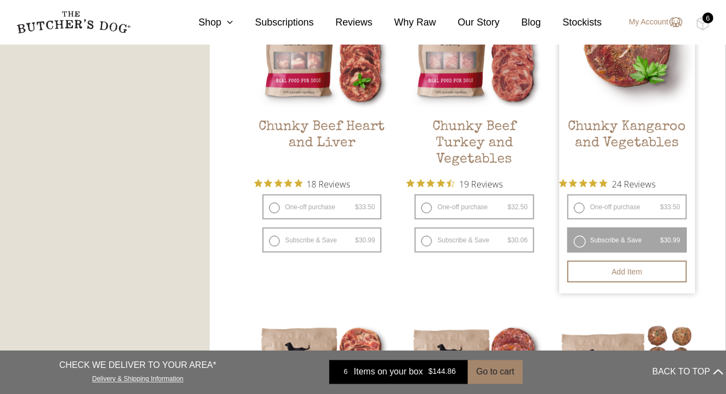
click at [578, 253] on label "Subscribe & Save $ 33.50 Original price was: $33.50. $ 30.99 Current price is: …" at bounding box center [627, 240] width 120 height 25
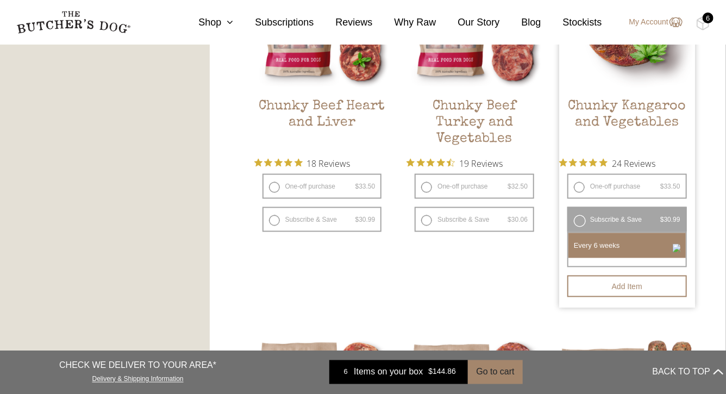
scroll to position [705, 0]
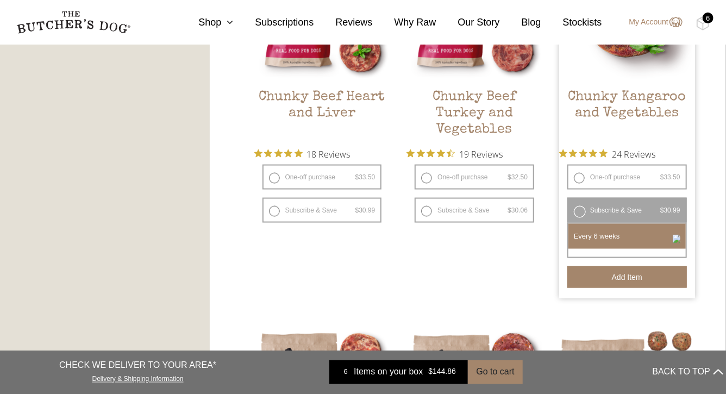
click at [634, 288] on button "Add item" at bounding box center [627, 277] width 120 height 22
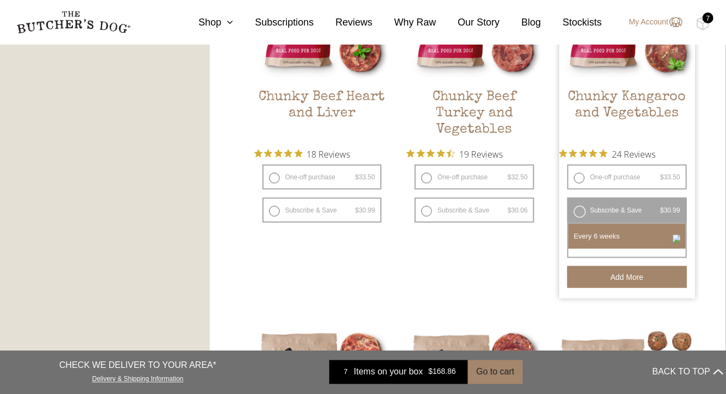
click at [707, 22] on div "7" at bounding box center [707, 17] width 11 height 11
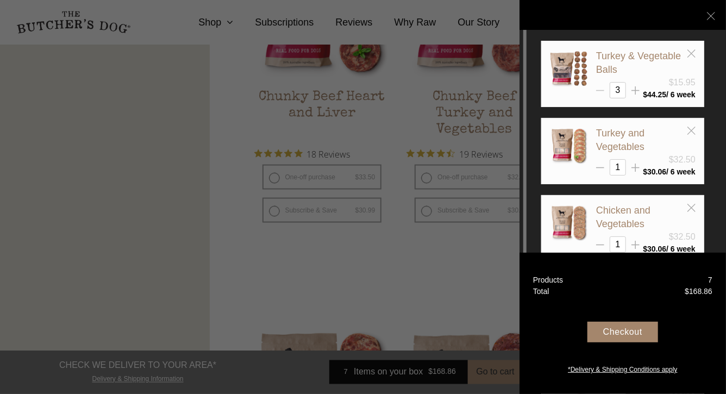
click at [602, 91] on icon at bounding box center [600, 90] width 8 height 8
type input "2"
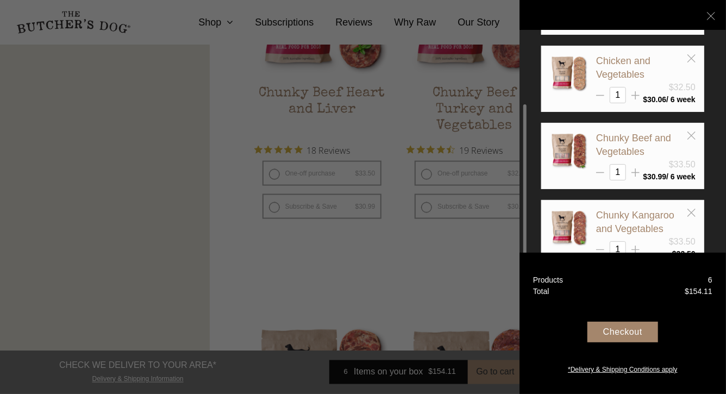
scroll to position [178, 0]
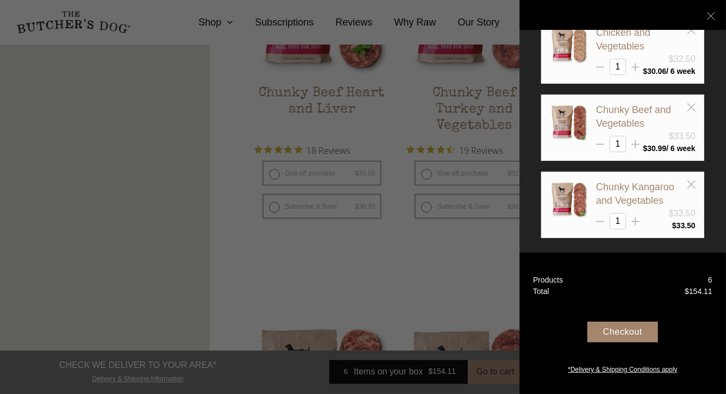
click at [631, 335] on div "Checkout" at bounding box center [622, 332] width 71 height 21
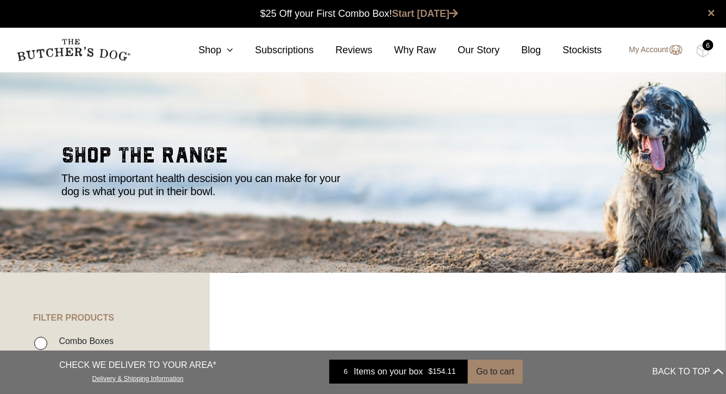
click at [647, 50] on link "My Account" at bounding box center [650, 49] width 64 height 13
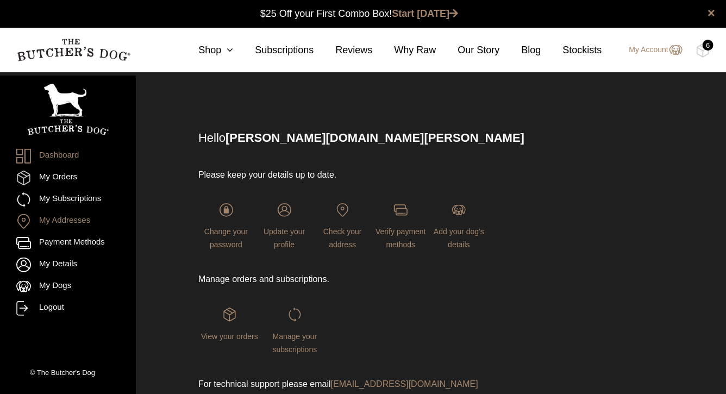
click at [55, 221] on link "My Addresses" at bounding box center [67, 221] width 103 height 15
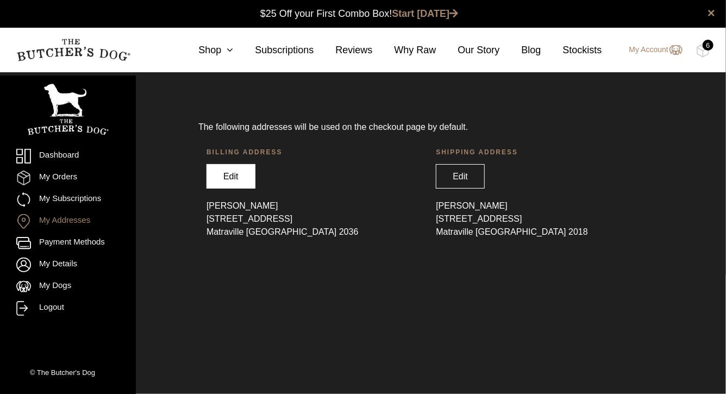
click at [234, 183] on link "Edit" at bounding box center [230, 176] width 49 height 24
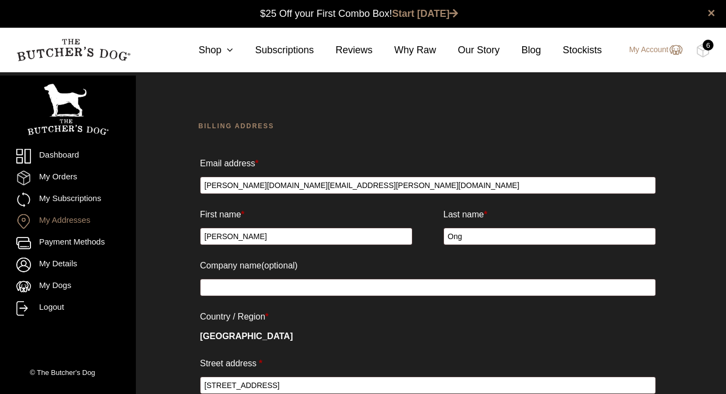
select select "[GEOGRAPHIC_DATA]"
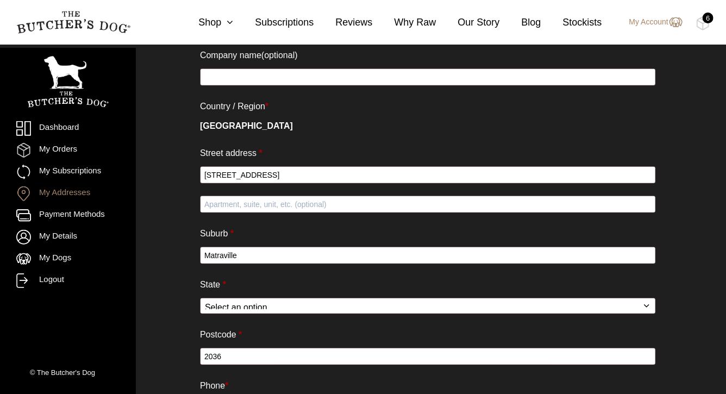
scroll to position [213, 0]
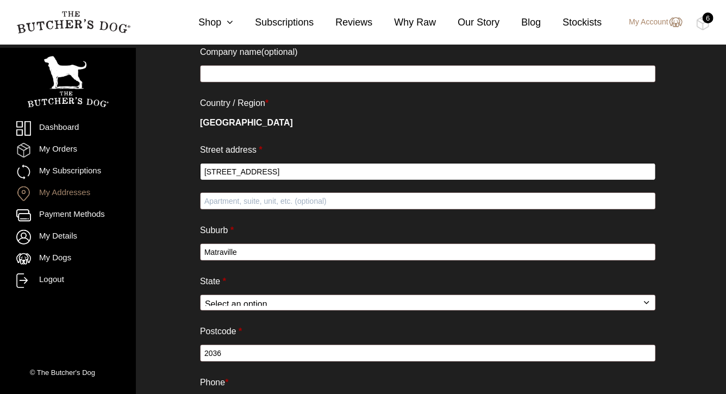
click at [299, 180] on input "[STREET_ADDRESS]" at bounding box center [428, 171] width 456 height 17
type input "[STREET_ADDRESS]"
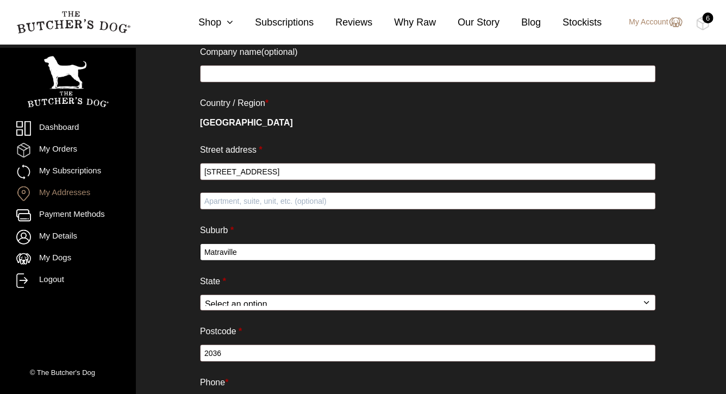
click at [249, 261] on input "Matraville" at bounding box center [428, 251] width 456 height 17
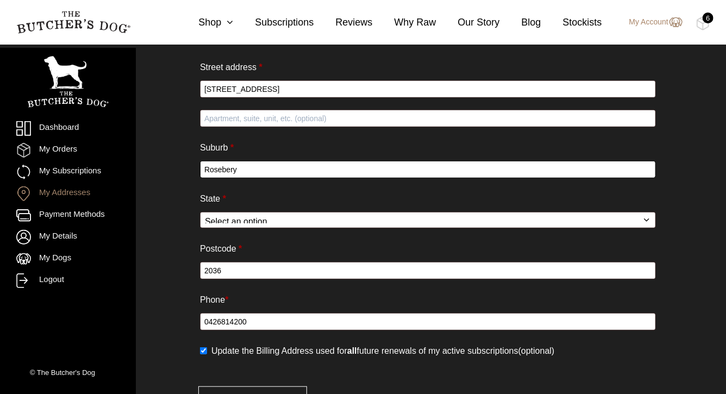
scroll to position [316, 0]
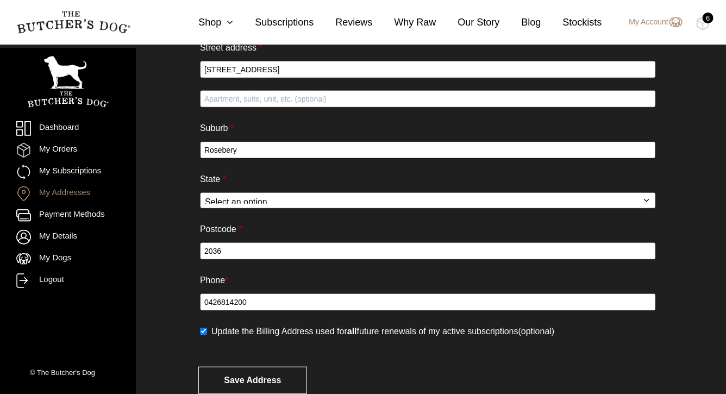
type input "Rosebery"
click at [254, 209] on select "Select an option… [GEOGRAPHIC_DATA] [GEOGRAPHIC_DATA] [GEOGRAPHIC_DATA] [GEOGRA…" at bounding box center [428, 200] width 456 height 16
click at [200, 209] on select "Select an option… [GEOGRAPHIC_DATA] [GEOGRAPHIC_DATA] [GEOGRAPHIC_DATA] [GEOGRA…" at bounding box center [428, 200] width 456 height 16
click at [245, 260] on input "2036" at bounding box center [428, 250] width 456 height 17
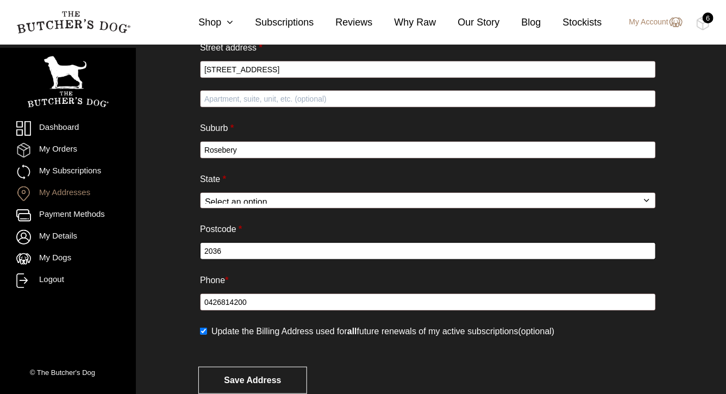
click at [245, 260] on input "2036" at bounding box center [428, 250] width 456 height 17
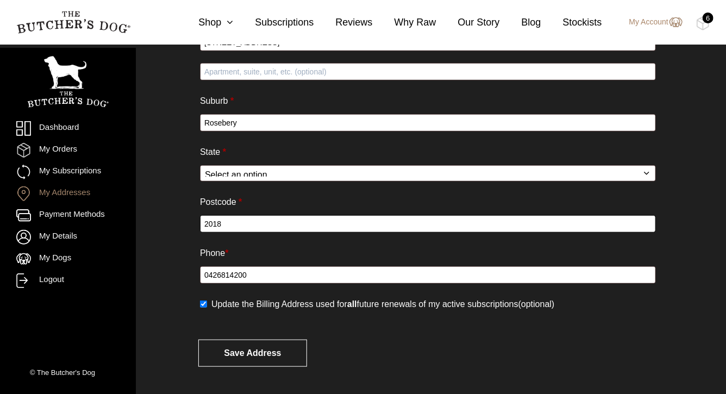
scroll to position [487, 0]
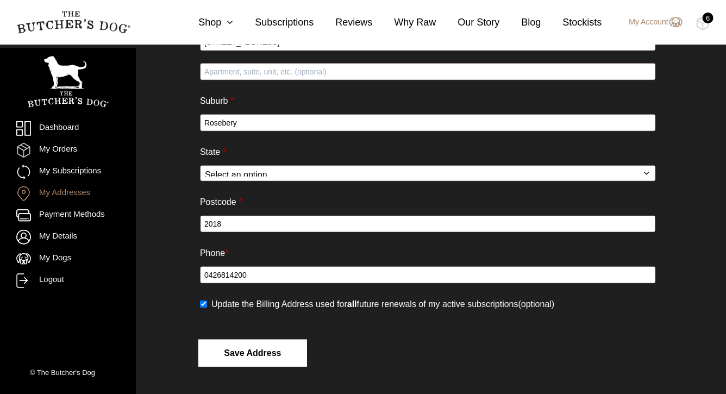
type input "2018"
click at [249, 358] on button "Save address" at bounding box center [252, 353] width 109 height 27
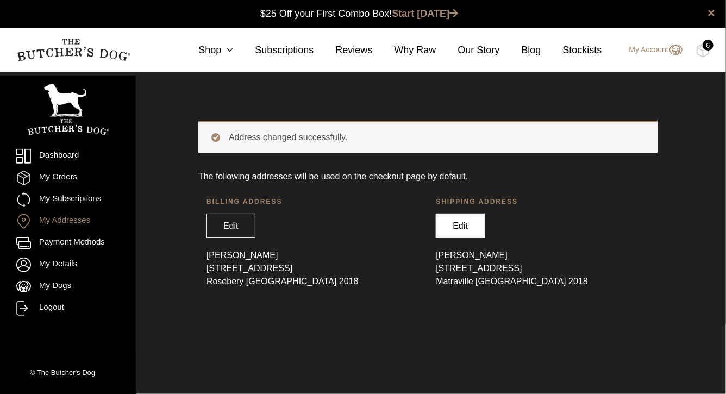
click at [480, 238] on link "Edit" at bounding box center [460, 225] width 49 height 24
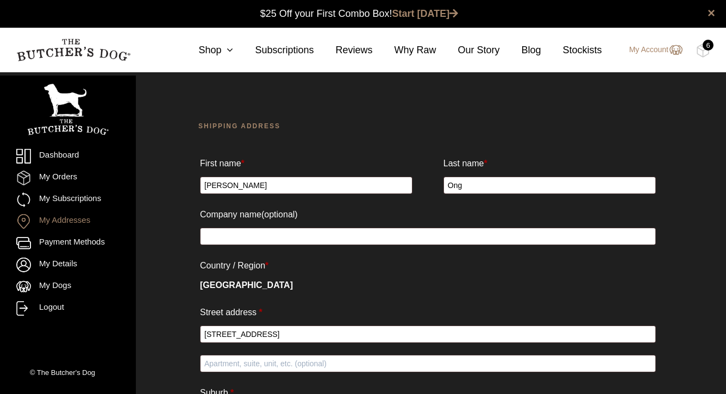
select select "[GEOGRAPHIC_DATA]"
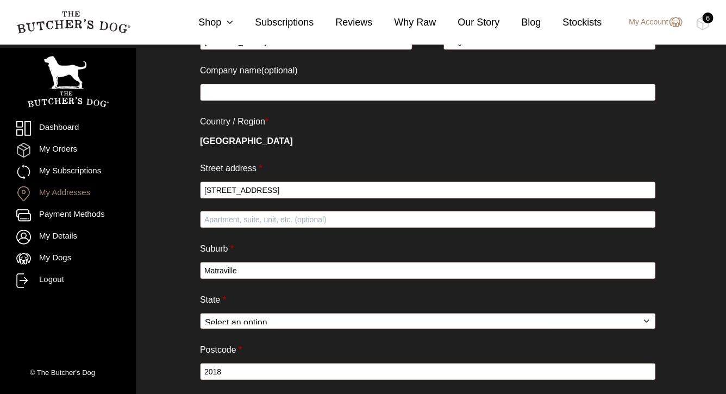
scroll to position [147, 0]
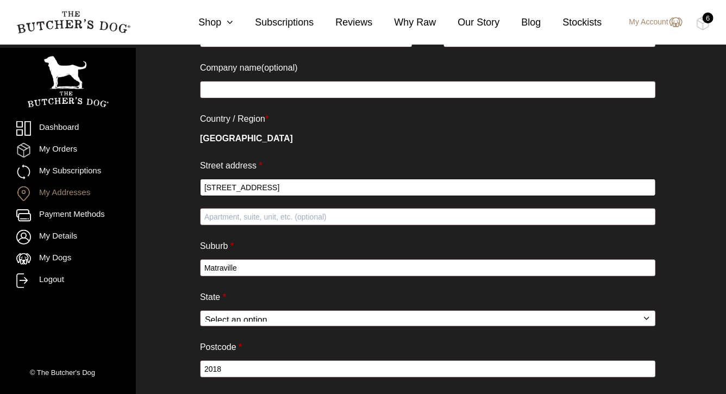
click at [308, 196] on input "[STREET_ADDRESS]" at bounding box center [428, 187] width 456 height 17
click at [308, 196] on input "37 Moorina Avenue" at bounding box center [428, 187] width 456 height 17
type input "602/10 Mentmore Avenue"
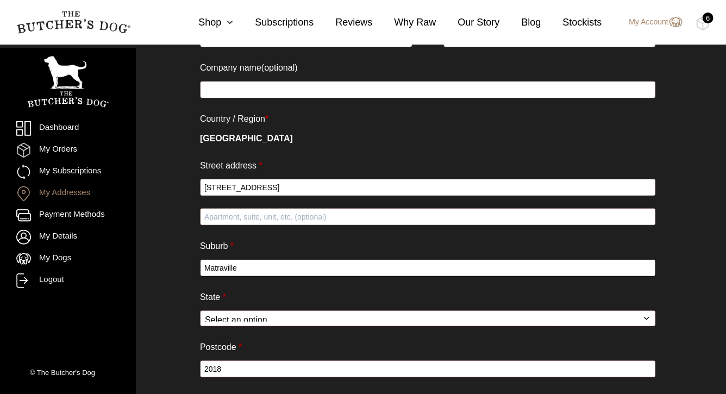
click at [296, 277] on input "Matraville" at bounding box center [428, 267] width 456 height 17
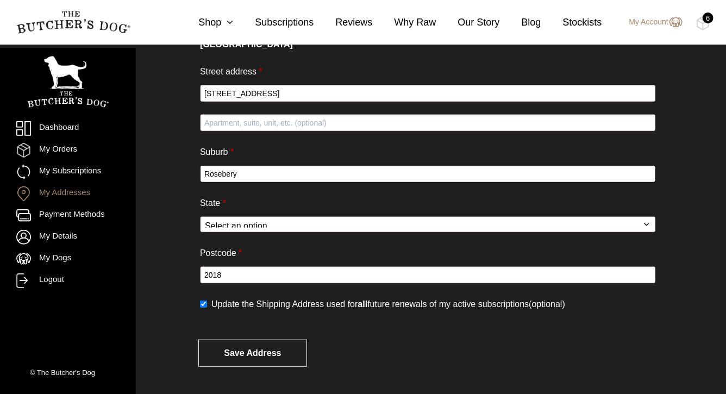
scroll to position [243, 0]
type input "Rosebery"
click at [279, 233] on select "Select an option… Australian Capital Territory New South Wales Northern Territo…" at bounding box center [428, 224] width 456 height 16
click at [200, 233] on select "Select an option… Australian Capital Territory New South Wales Northern Territo…" at bounding box center [428, 224] width 456 height 16
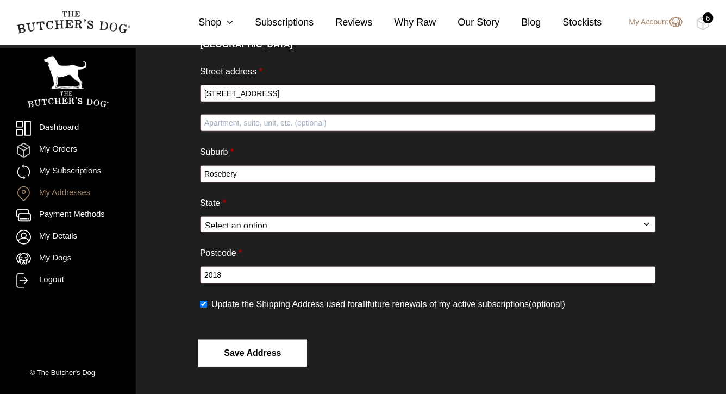
click at [232, 354] on button "Save address" at bounding box center [252, 353] width 109 height 27
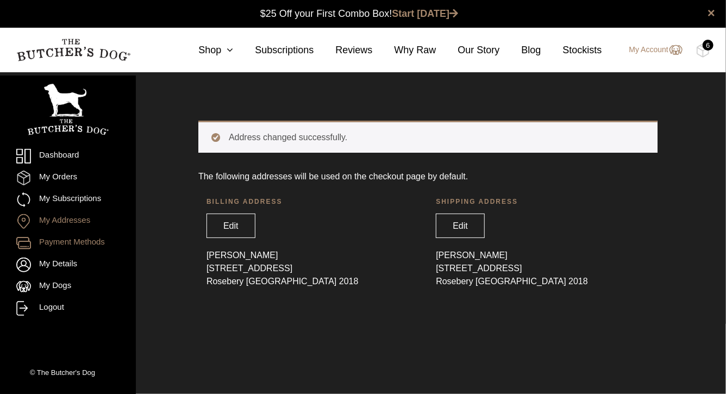
click at [62, 238] on link "Payment Methods" at bounding box center [67, 243] width 103 height 15
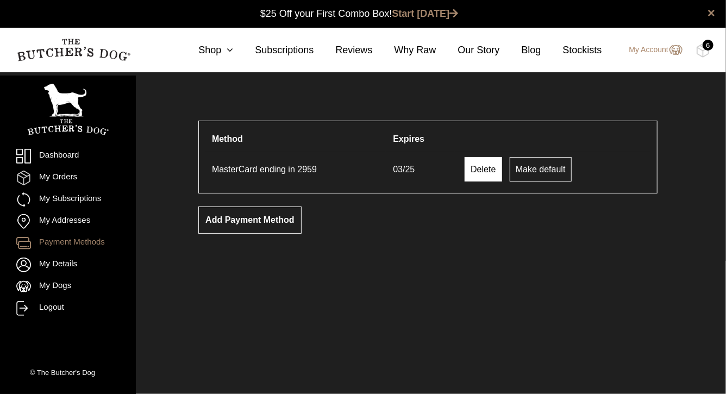
click at [501, 178] on link "Delete" at bounding box center [482, 169] width 37 height 24
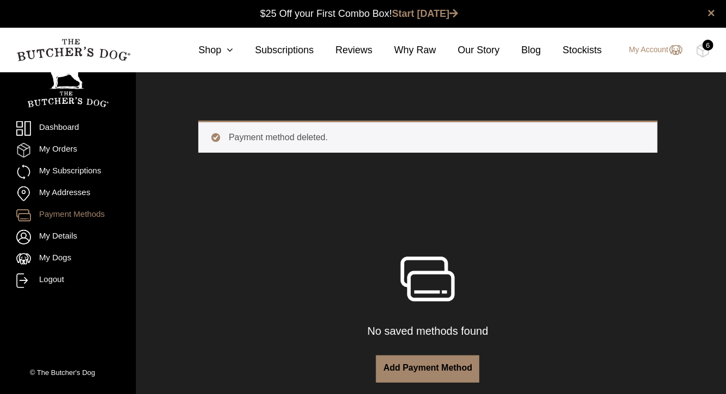
scroll to position [9, 0]
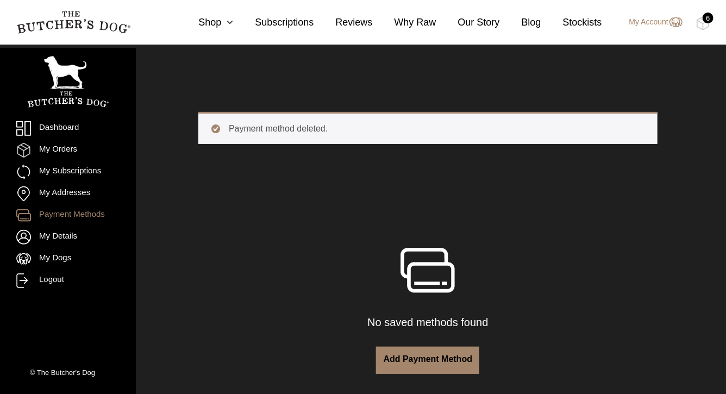
click at [398, 374] on link "Add payment method" at bounding box center [427, 360] width 103 height 27
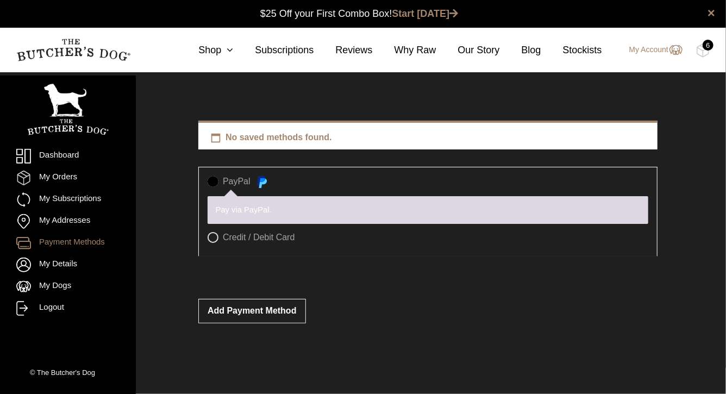
click at [216, 243] on label "Credit / Debit Card" at bounding box center [428, 237] width 441 height 11
radio input "true"
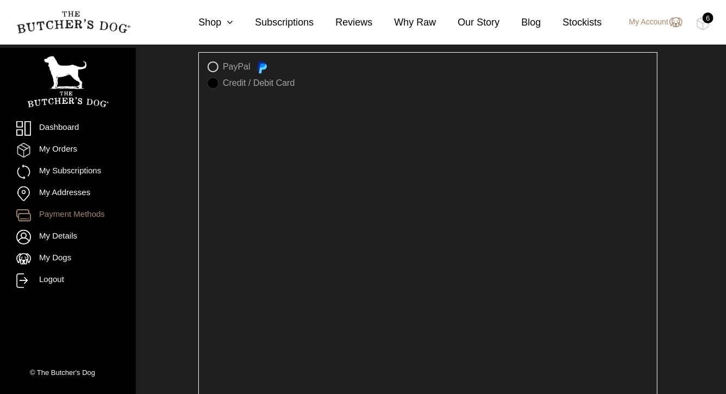
scroll to position [281, 0]
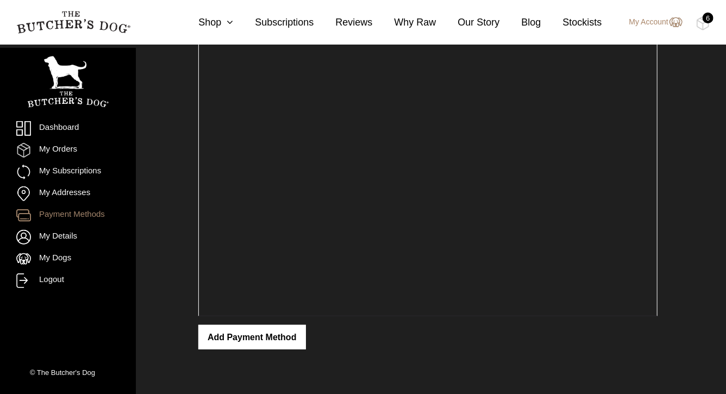
click at [252, 338] on button "Add payment method" at bounding box center [252, 337] width 108 height 24
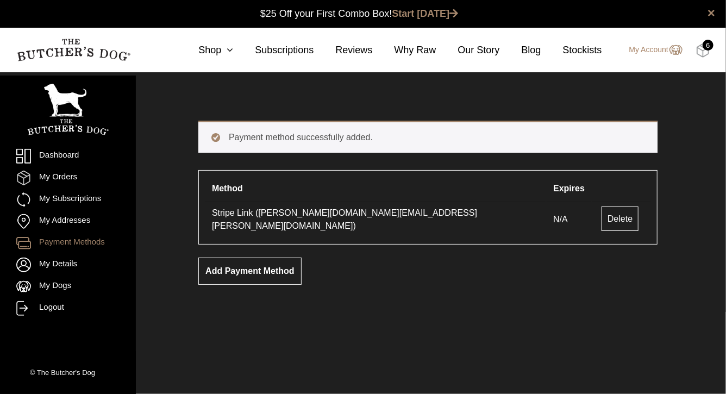
click at [704, 56] on img at bounding box center [703, 50] width 14 height 14
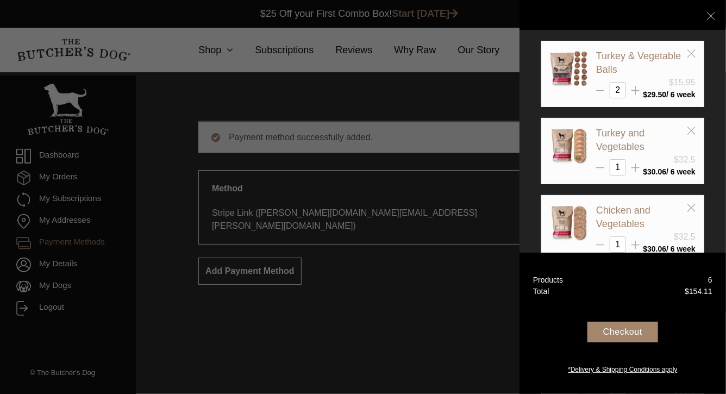
click at [651, 331] on div "Checkout" at bounding box center [622, 332] width 71 height 21
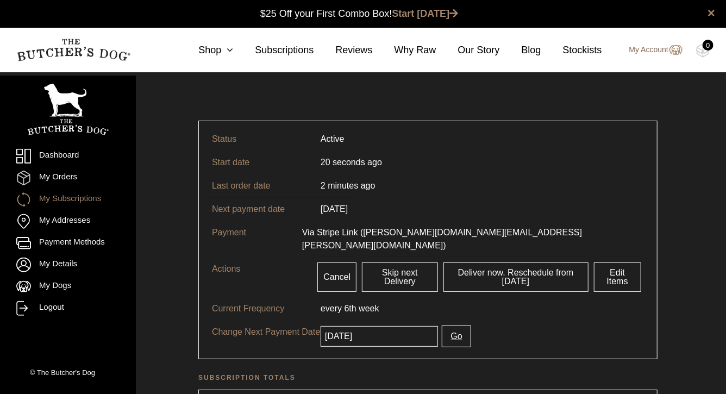
click at [664, 54] on link "My Account" at bounding box center [650, 49] width 64 height 13
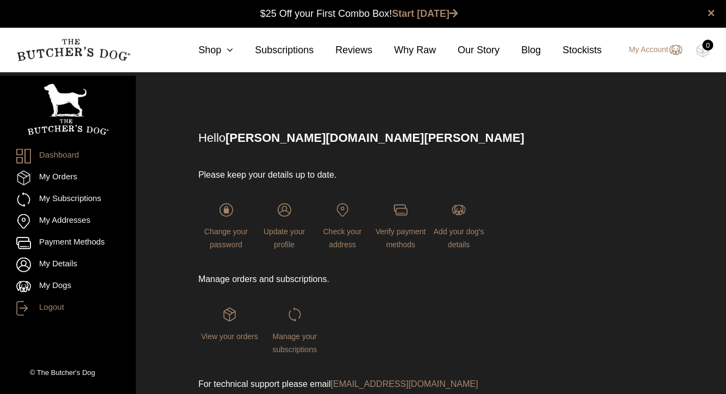
click at [64, 302] on link "Logout" at bounding box center [67, 308] width 103 height 15
